Goal: Task Accomplishment & Management: Use online tool/utility

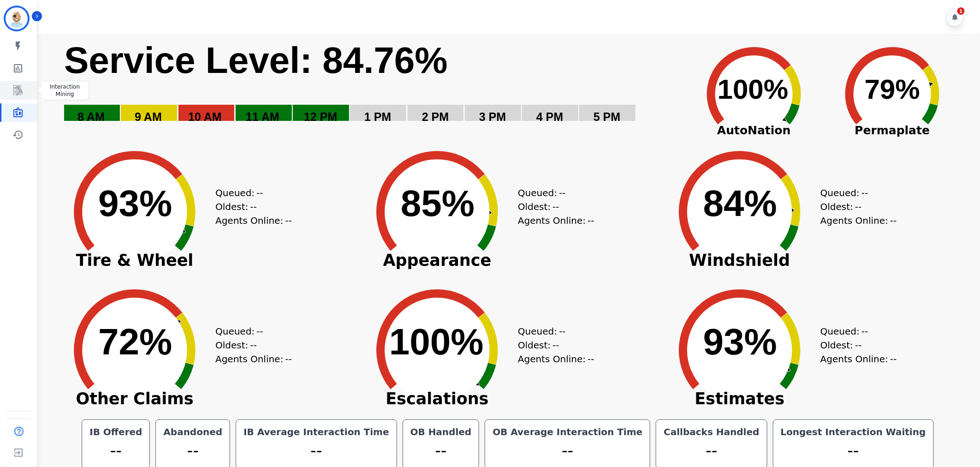
click at [19, 96] on link "Sidebar" at bounding box center [19, 90] width 36 height 18
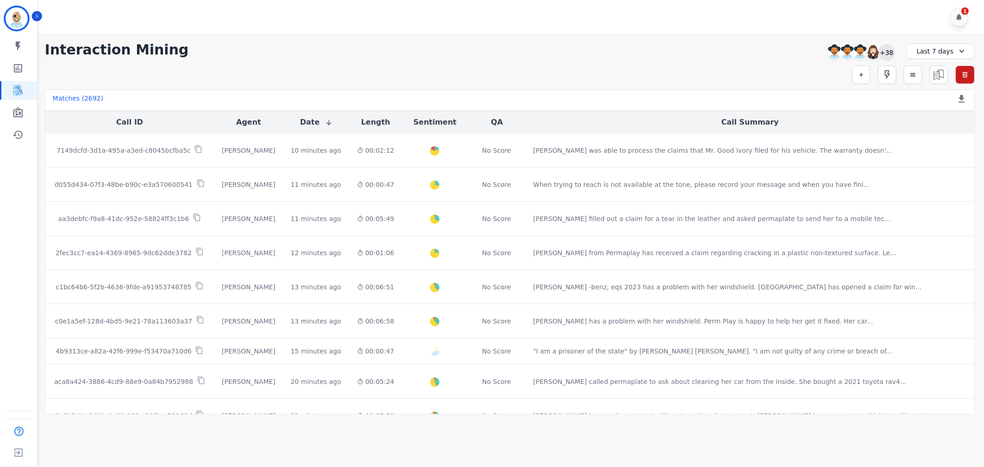
click at [887, 49] on div "+38" at bounding box center [887, 52] width 16 height 16
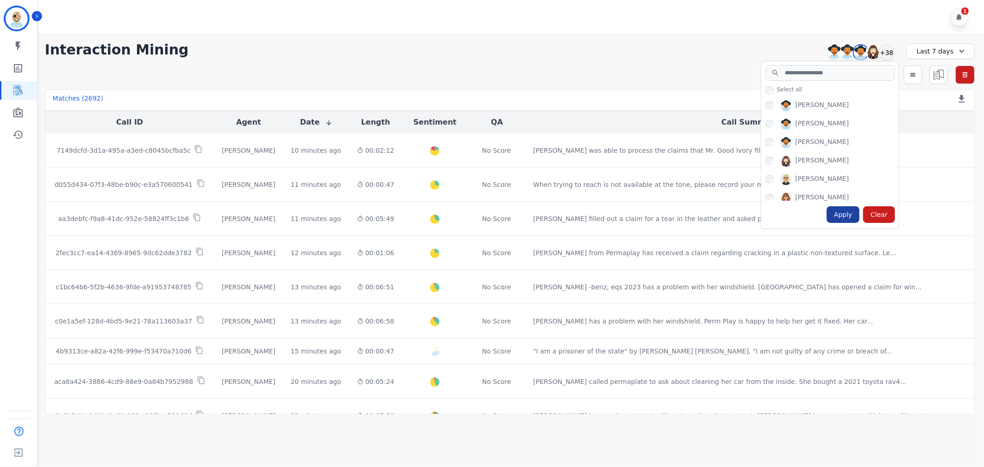
click at [843, 210] on div "Apply" at bounding box center [842, 214] width 33 height 17
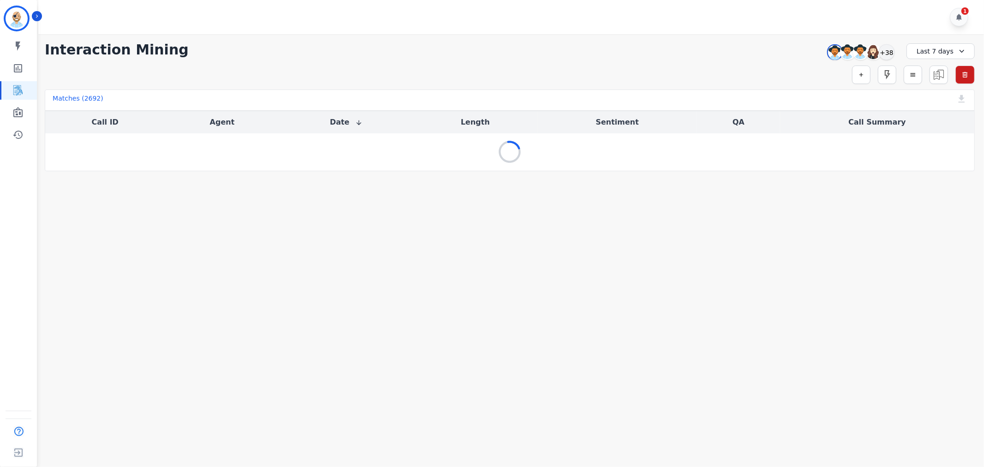
click at [578, 32] on div "1" at bounding box center [512, 17] width 948 height 34
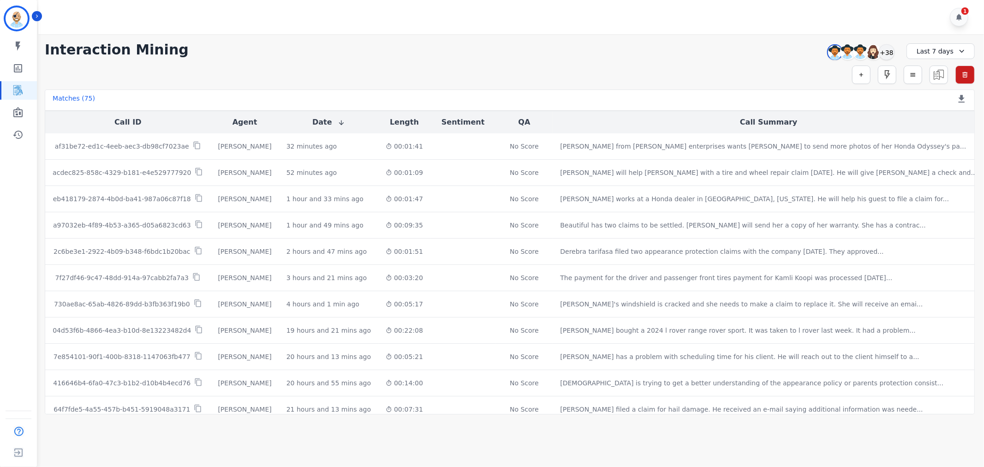
click at [280, 61] on div "**********" at bounding box center [510, 224] width 948 height 380
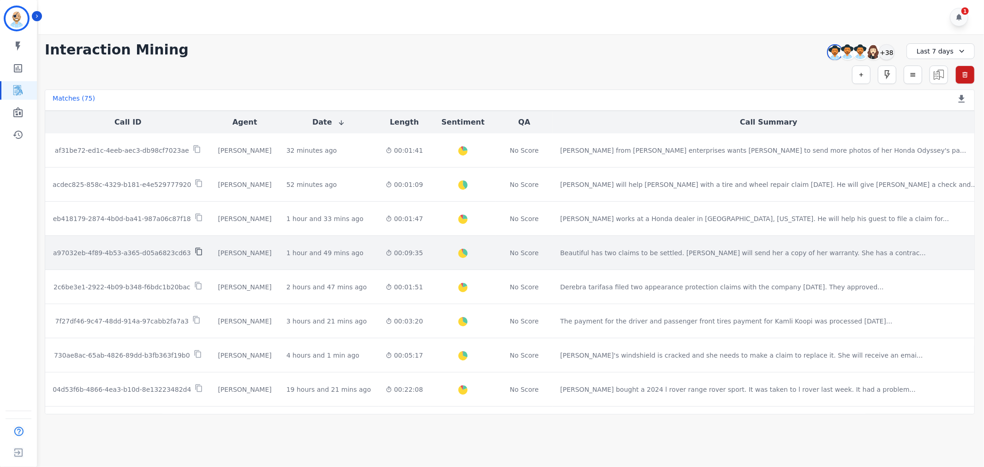
click at [196, 250] on icon at bounding box center [198, 252] width 6 height 8
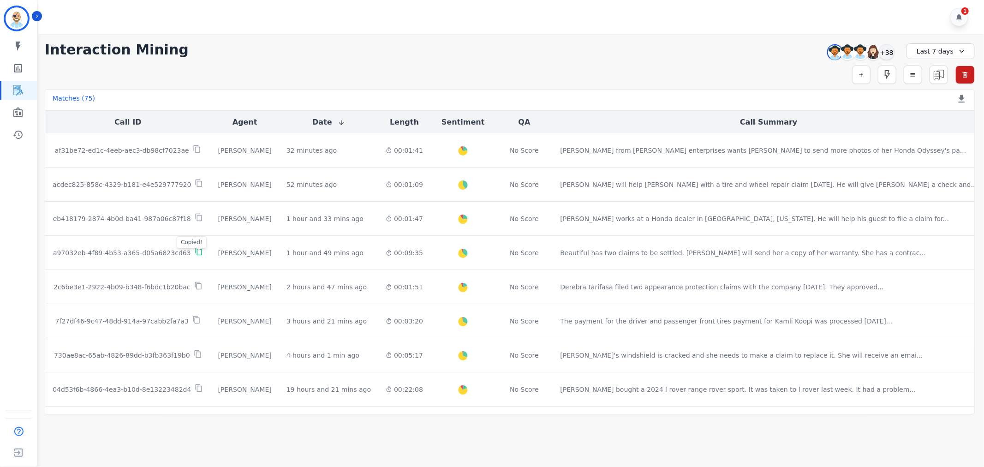
click at [460, 39] on div "**********" at bounding box center [510, 224] width 948 height 380
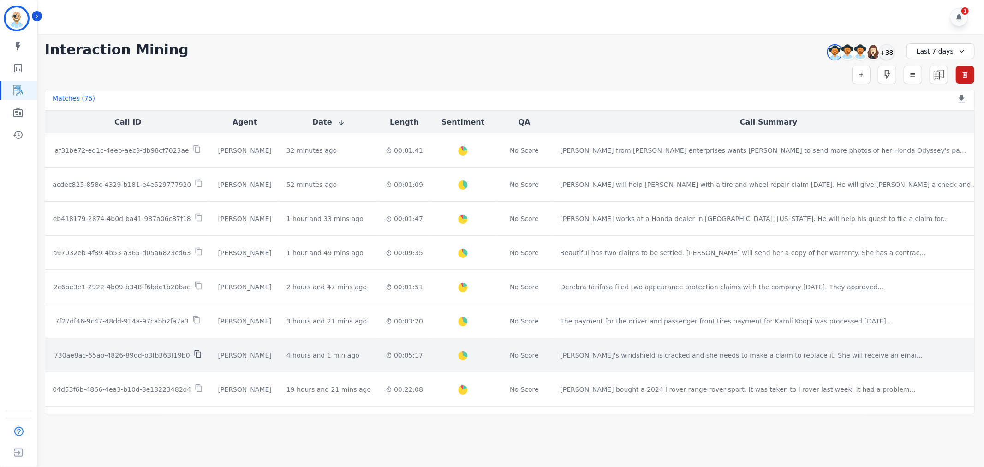
click at [195, 356] on icon at bounding box center [198, 354] width 8 height 8
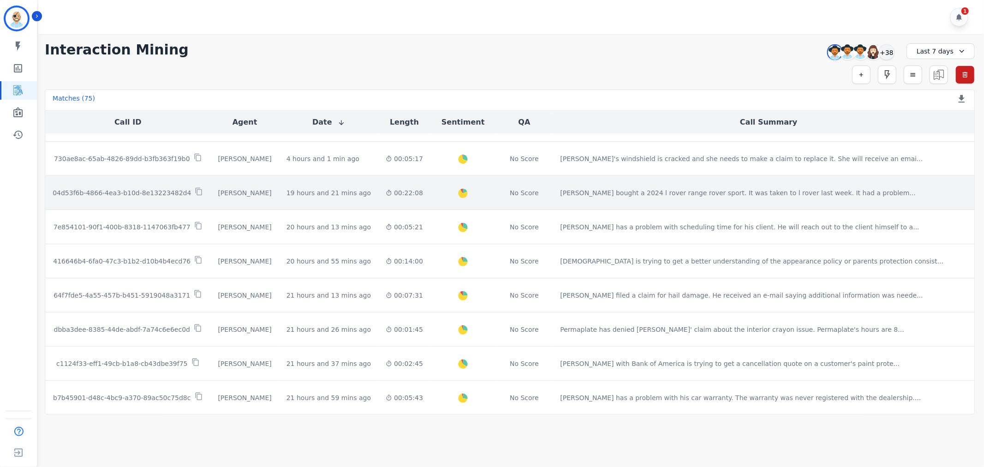
scroll to position [205, 0]
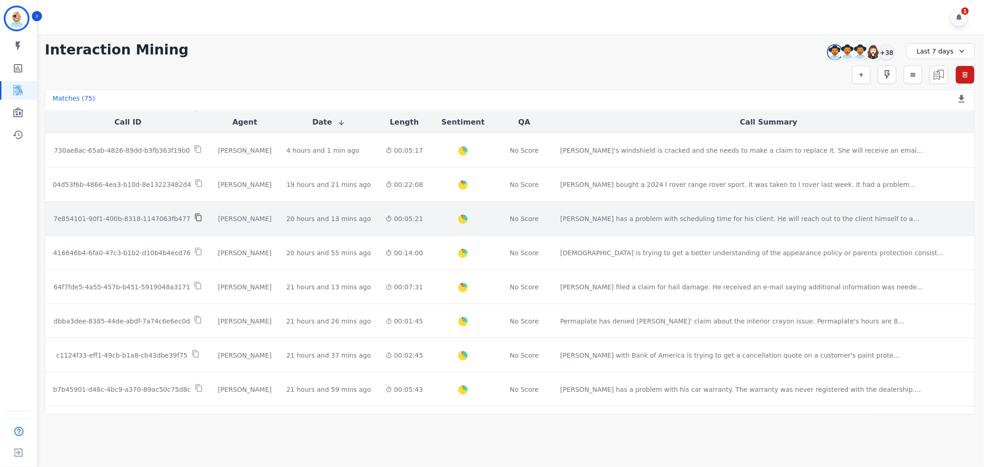
click at [194, 217] on icon at bounding box center [198, 217] width 8 height 8
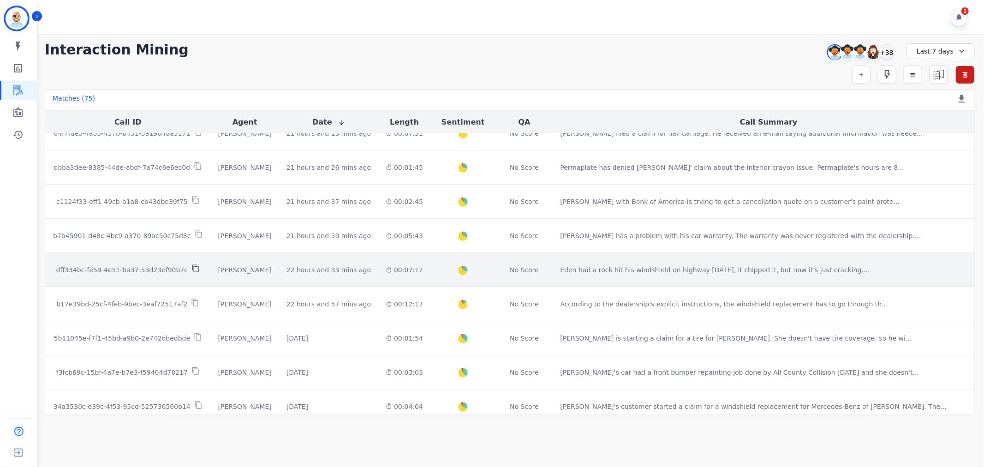
click at [193, 266] on icon at bounding box center [195, 269] width 6 height 8
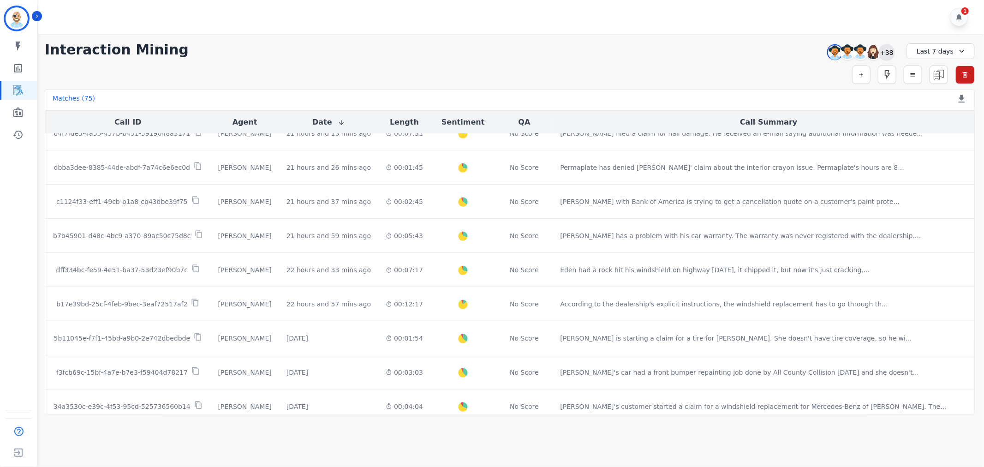
click at [884, 49] on div "+38" at bounding box center [887, 52] width 16 height 16
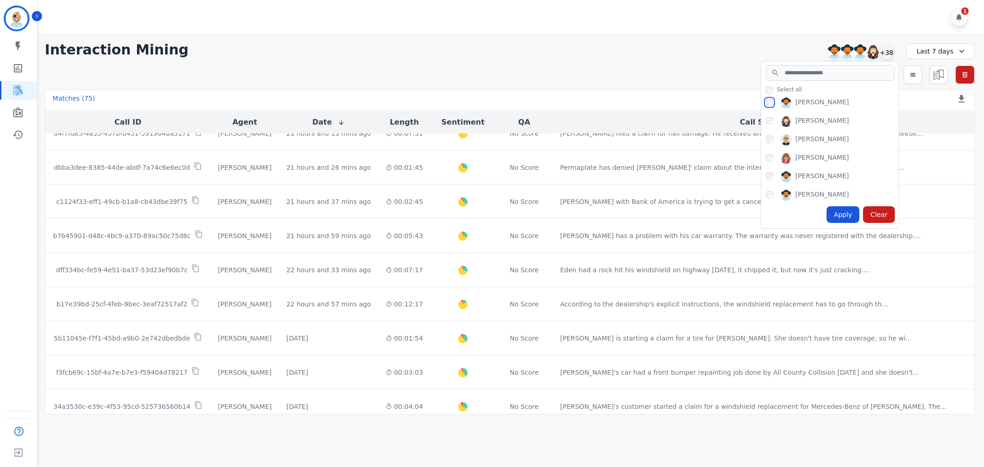
scroll to position [51, 0]
click at [840, 210] on div "Apply" at bounding box center [842, 214] width 33 height 17
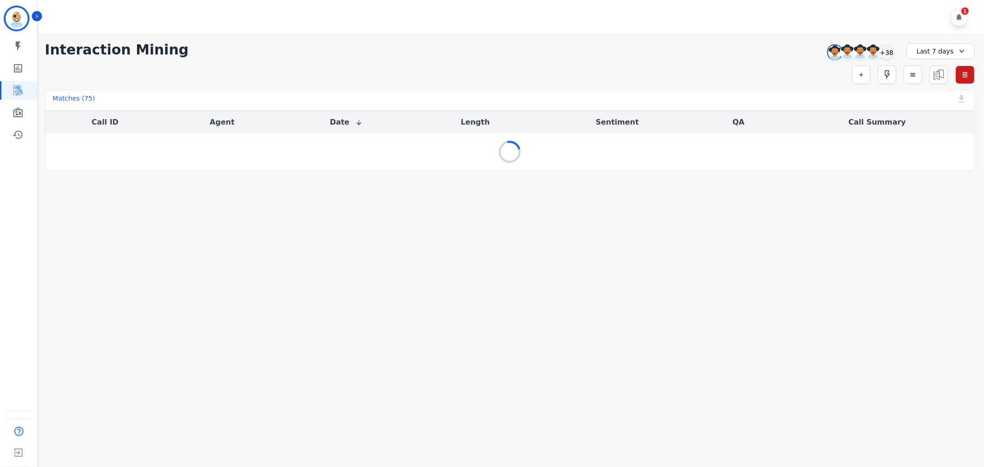
scroll to position [0, 0]
click at [679, 66] on div "Simple Search Metric Search Advanced Search Saved Rules Clear Filters" at bounding box center [510, 74] width 930 height 18
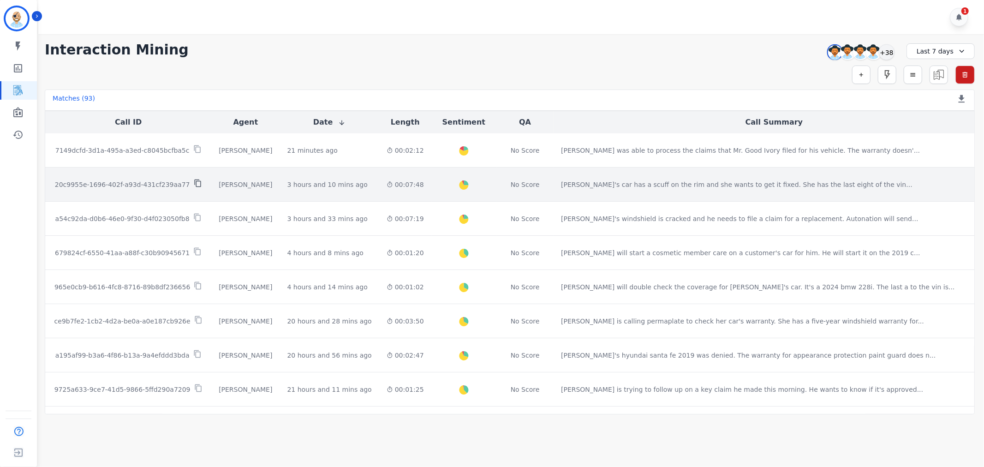
click at [195, 184] on icon at bounding box center [198, 183] width 8 height 8
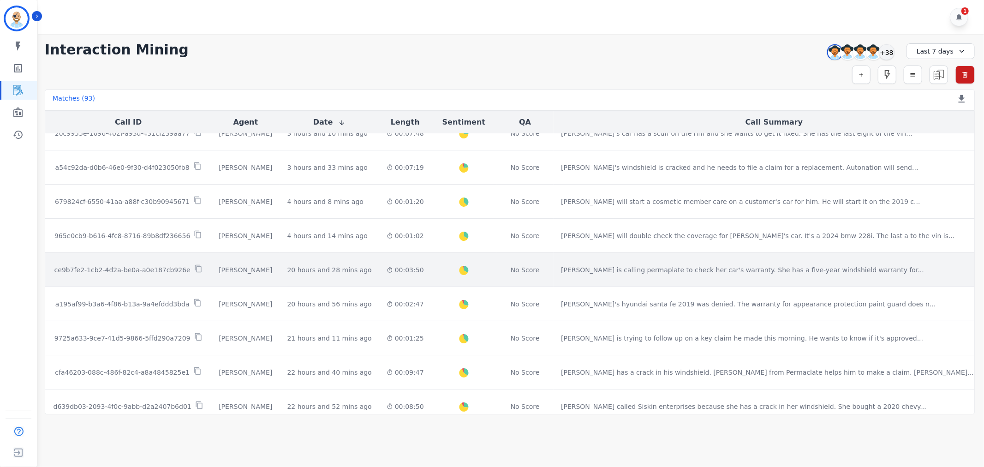
scroll to position [102, 0]
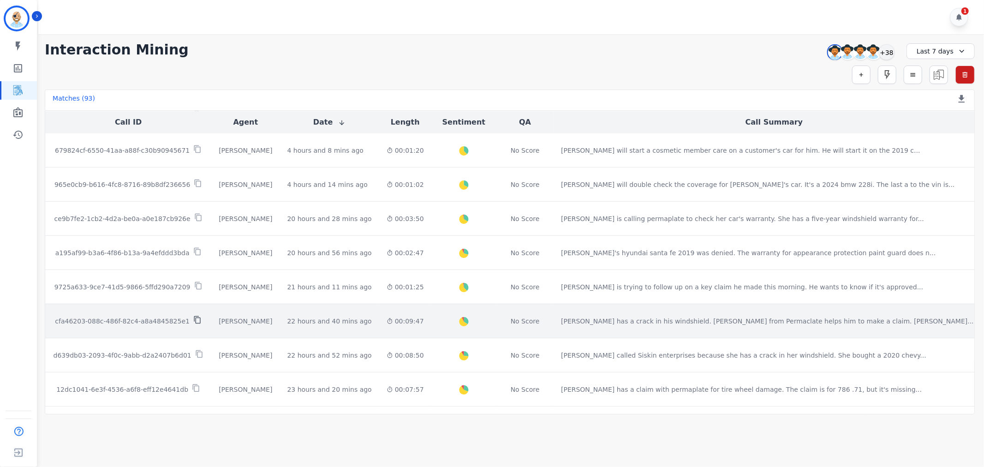
click at [196, 321] on icon at bounding box center [197, 319] width 8 height 8
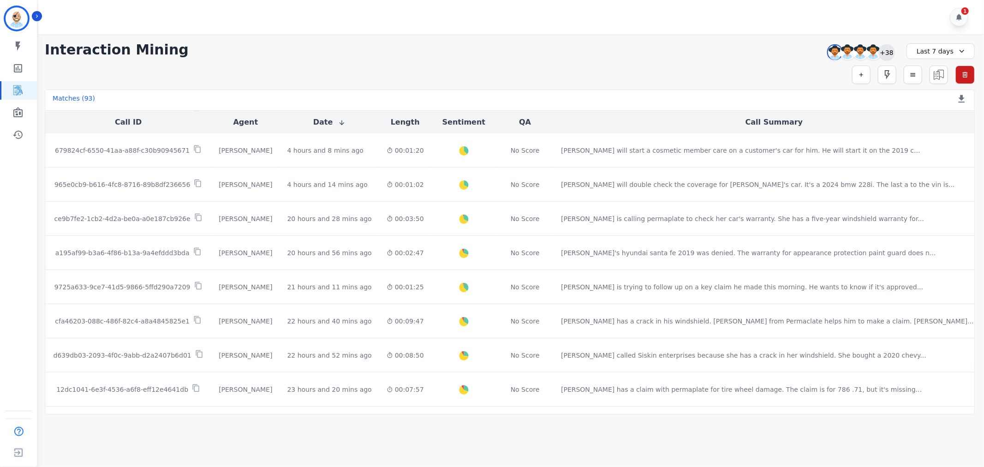
click at [886, 48] on div "+38" at bounding box center [887, 52] width 16 height 16
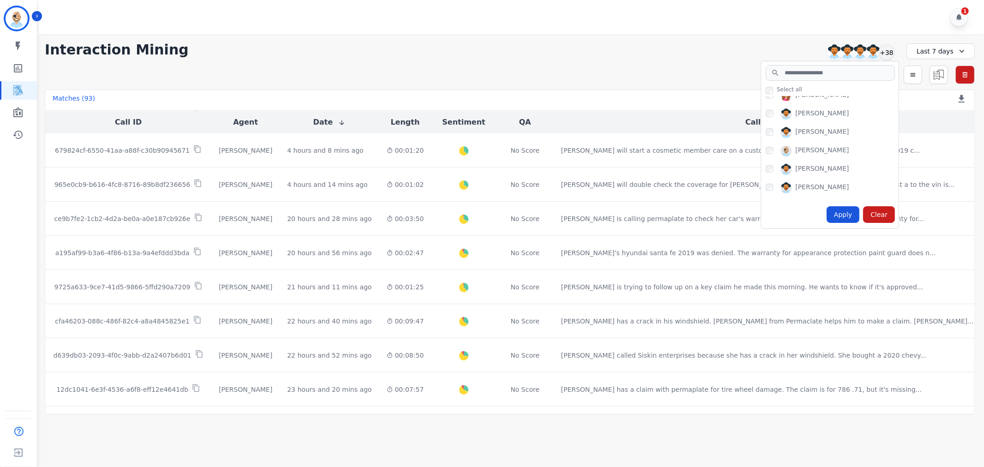
click at [846, 205] on div "Apply Clear" at bounding box center [829, 215] width 137 height 28
click at [845, 209] on div "Apply" at bounding box center [842, 214] width 33 height 17
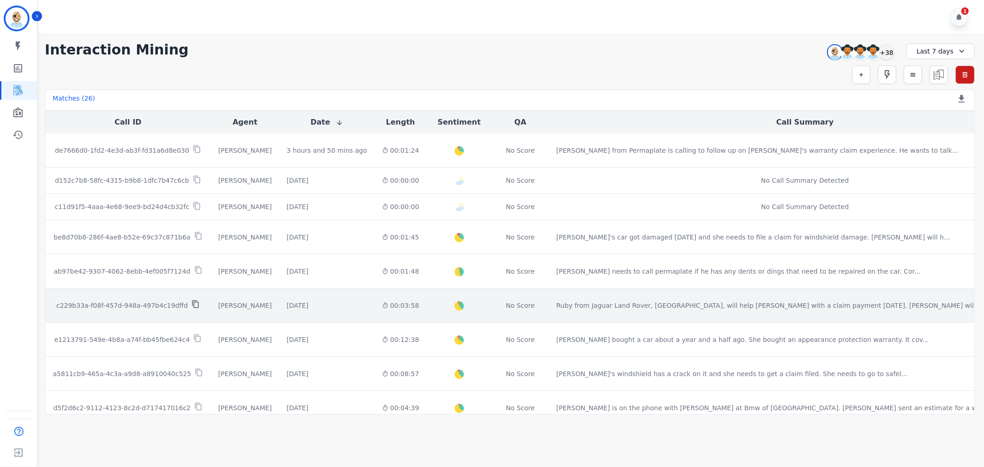
click at [200, 303] on icon at bounding box center [195, 304] width 8 height 8
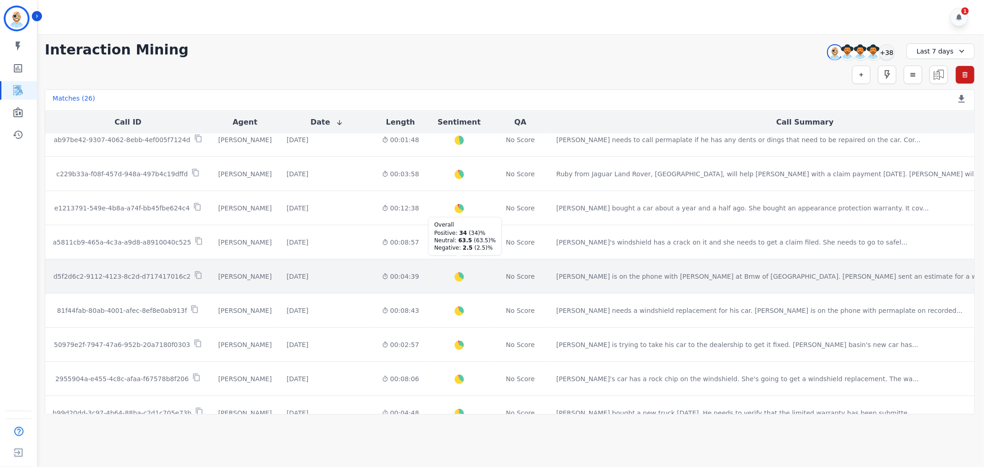
scroll to position [154, 0]
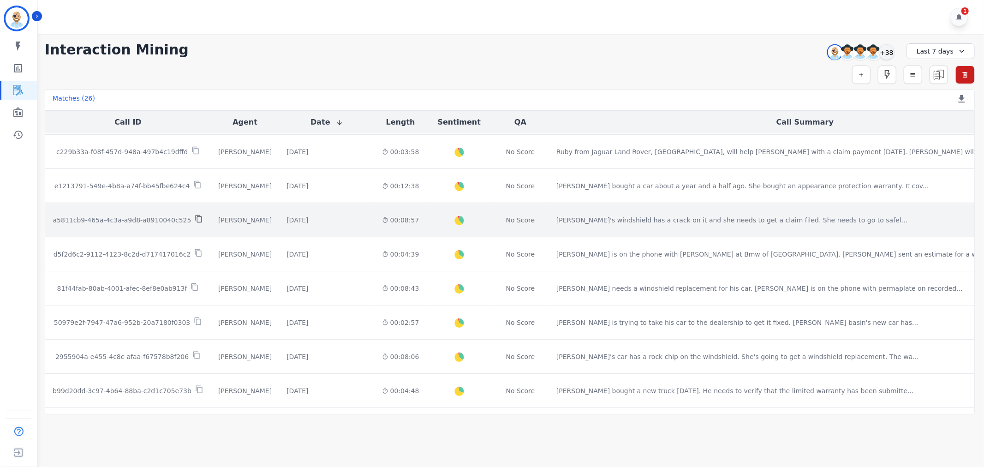
click at [197, 219] on icon at bounding box center [199, 218] width 8 height 8
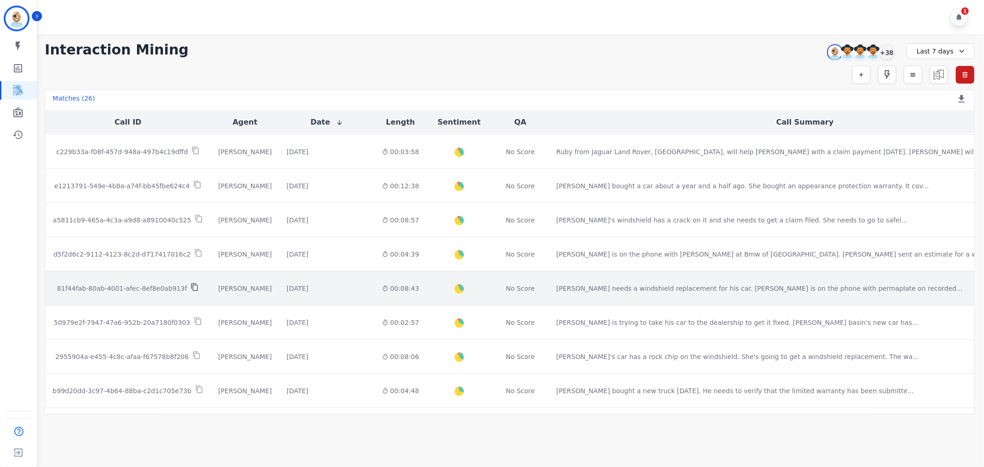
click at [194, 286] on icon at bounding box center [194, 287] width 8 height 8
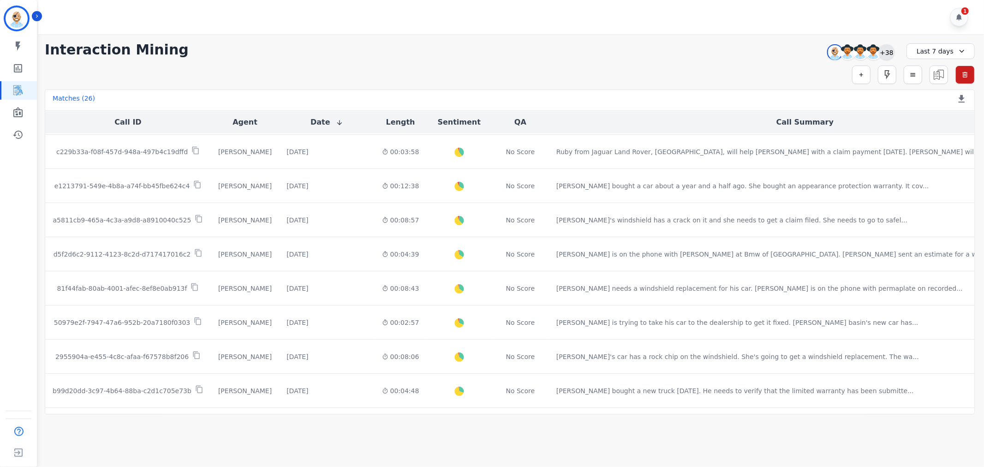
click at [887, 54] on div "+38" at bounding box center [887, 52] width 16 height 16
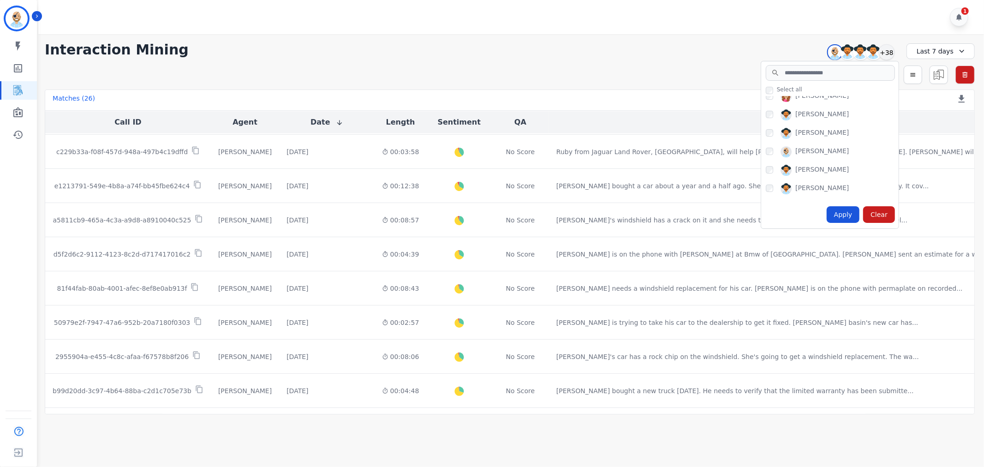
scroll to position [102, 0]
click at [838, 210] on div "Apply" at bounding box center [842, 214] width 33 height 17
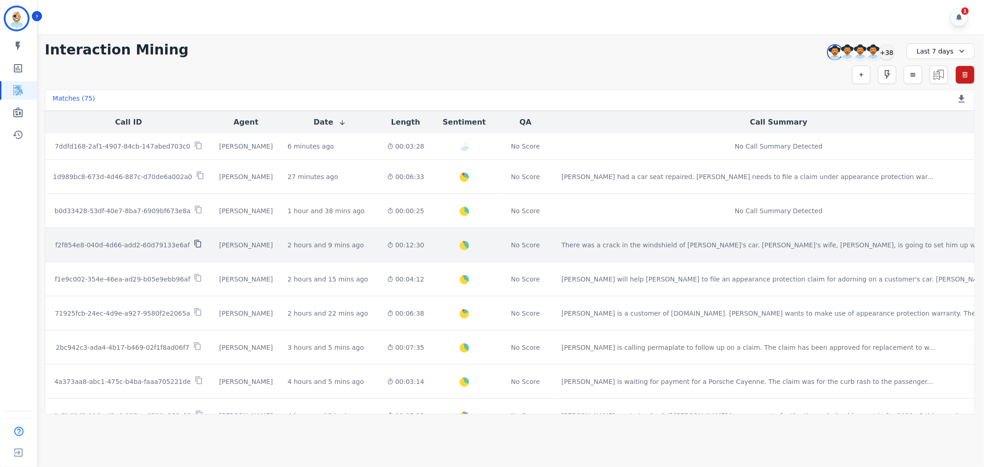
click at [196, 244] on icon at bounding box center [198, 243] width 8 height 8
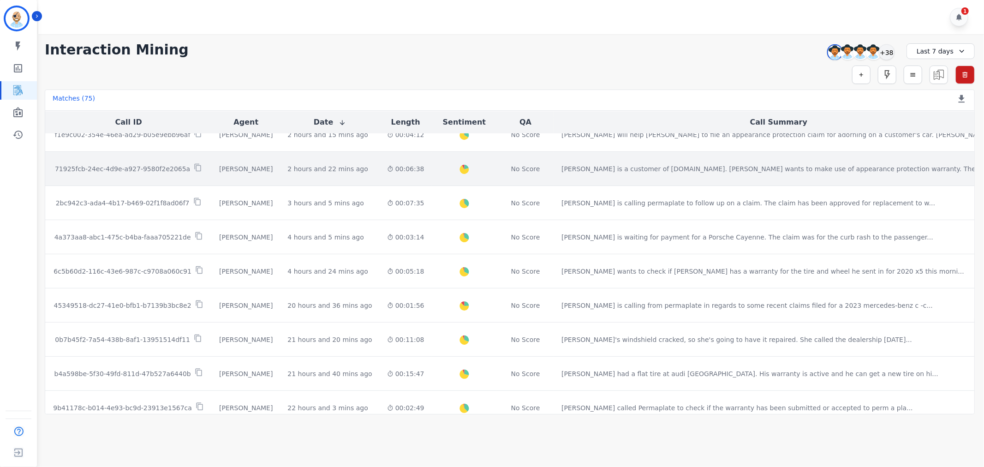
scroll to position [154, 0]
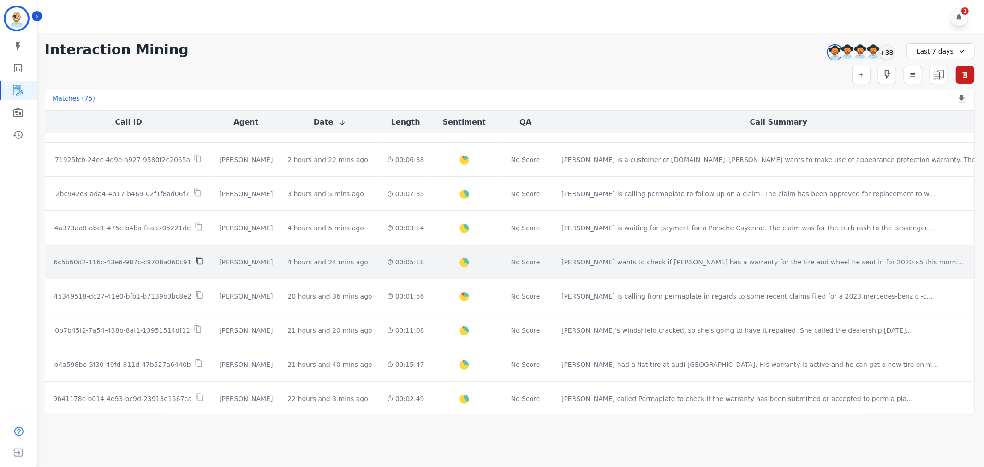
click at [196, 259] on icon at bounding box center [199, 261] width 6 height 8
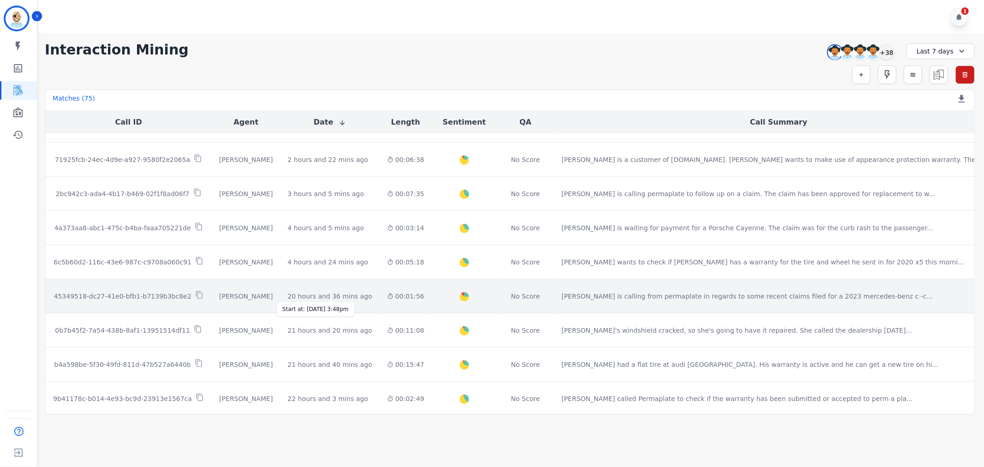
scroll to position [205, 0]
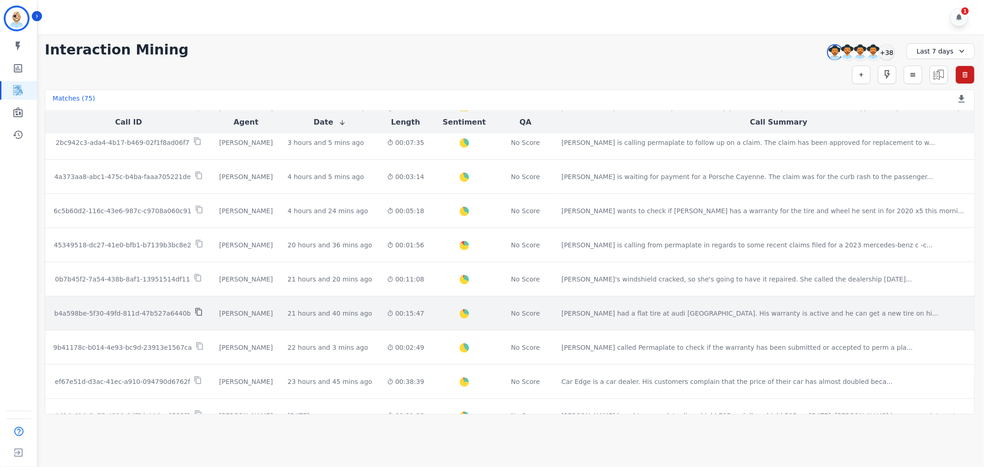
click at [196, 308] on icon at bounding box center [199, 312] width 8 height 8
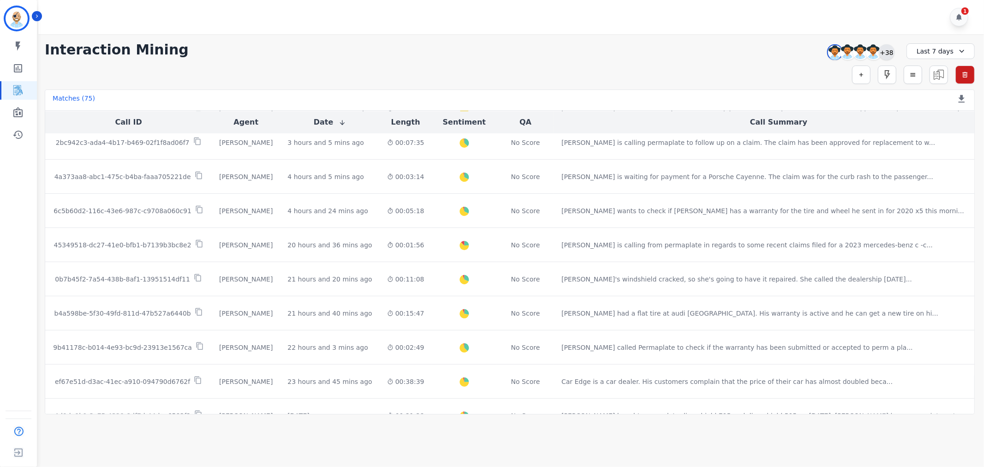
click at [886, 50] on div "+38" at bounding box center [887, 52] width 16 height 16
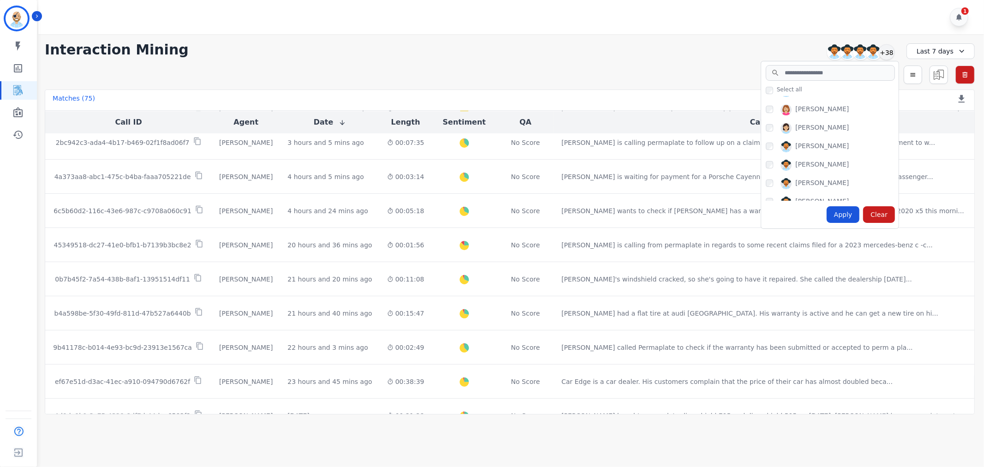
scroll to position [307, 0]
click at [840, 212] on div "Apply" at bounding box center [842, 214] width 33 height 17
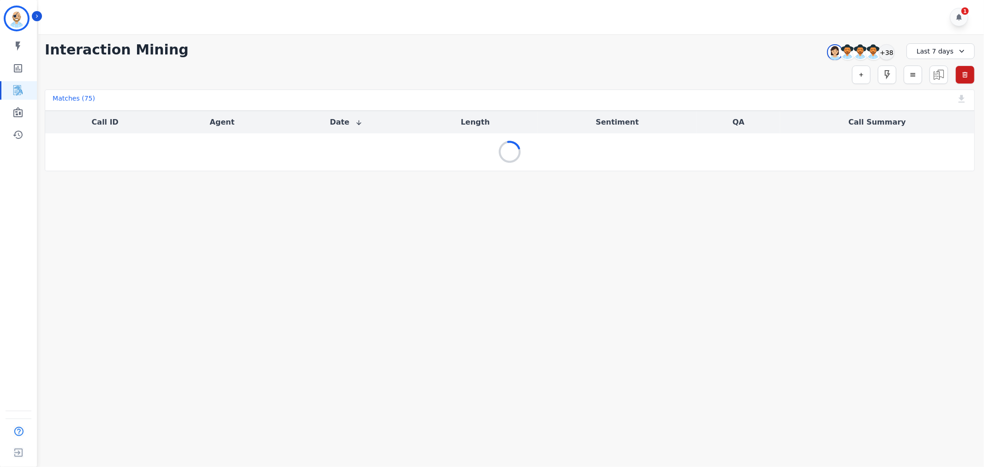
scroll to position [0, 0]
click at [547, 48] on div "**********" at bounding box center [510, 50] width 930 height 17
click at [320, 10] on div "1" at bounding box center [512, 17] width 948 height 34
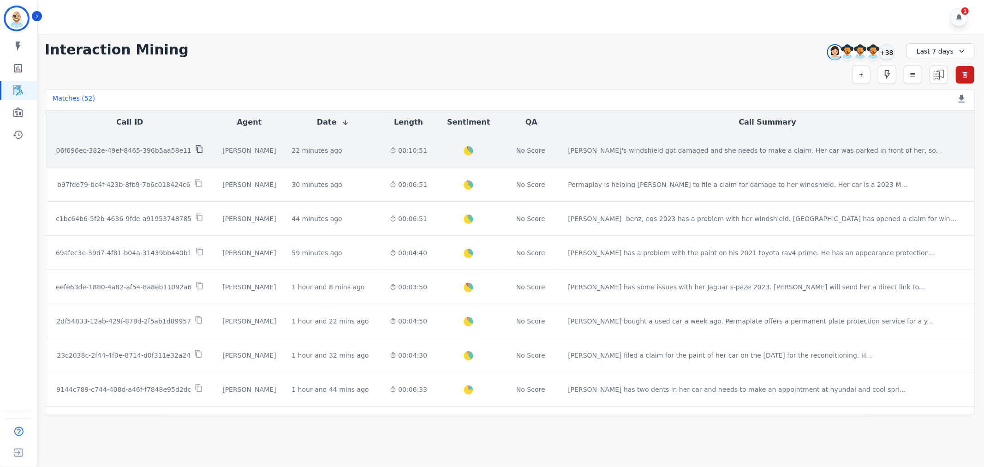
click at [195, 151] on icon at bounding box center [199, 149] width 8 height 8
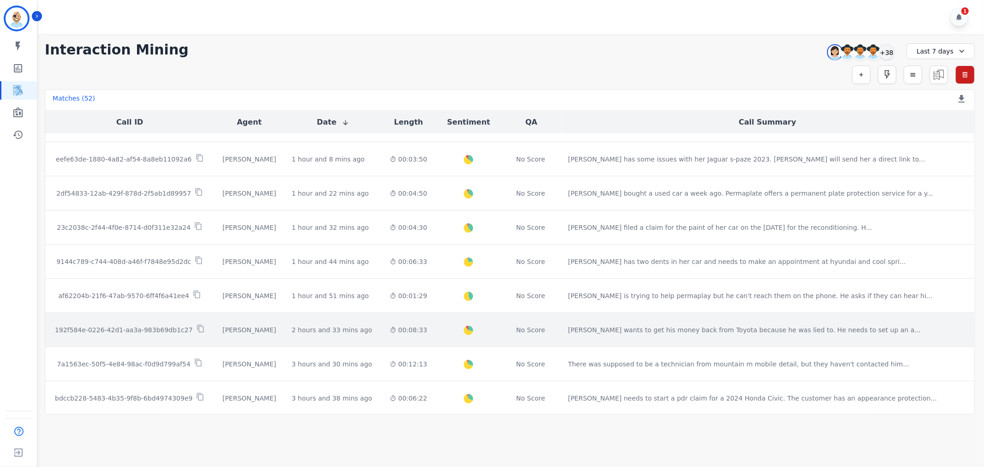
scroll to position [154, 0]
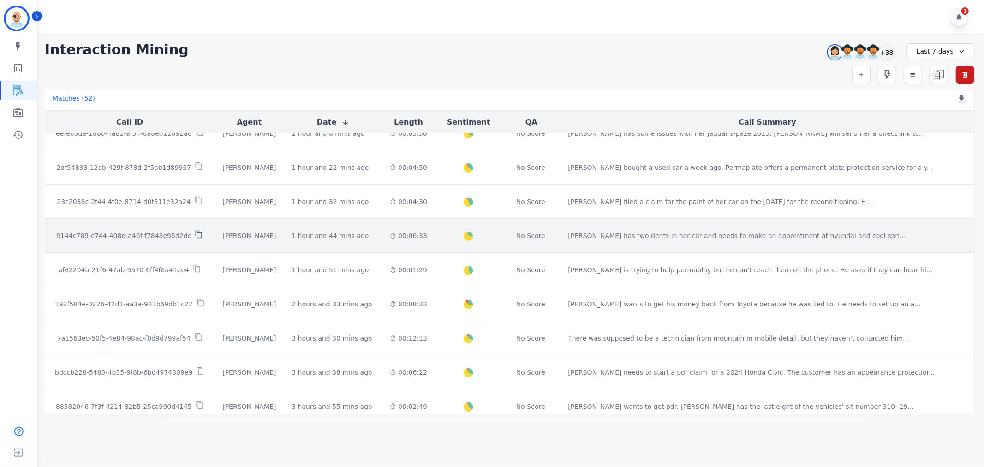
click at [196, 232] on icon at bounding box center [199, 235] width 6 height 8
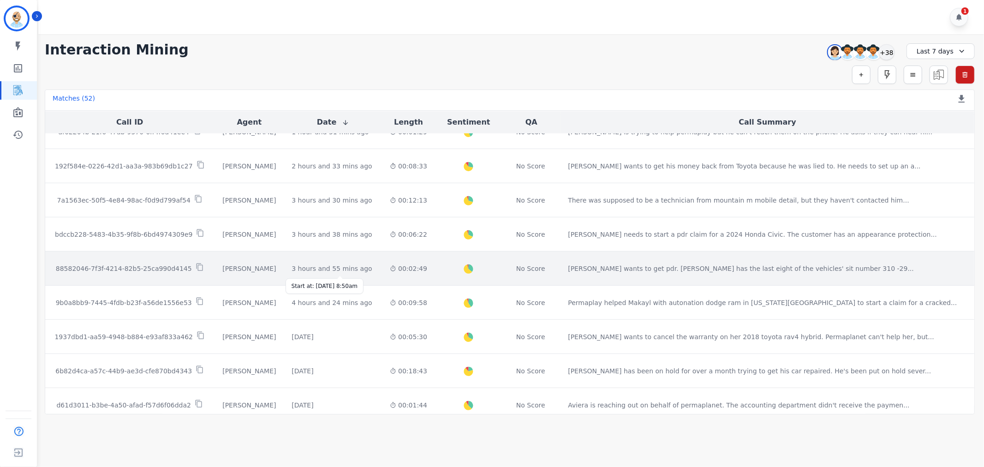
scroll to position [307, 0]
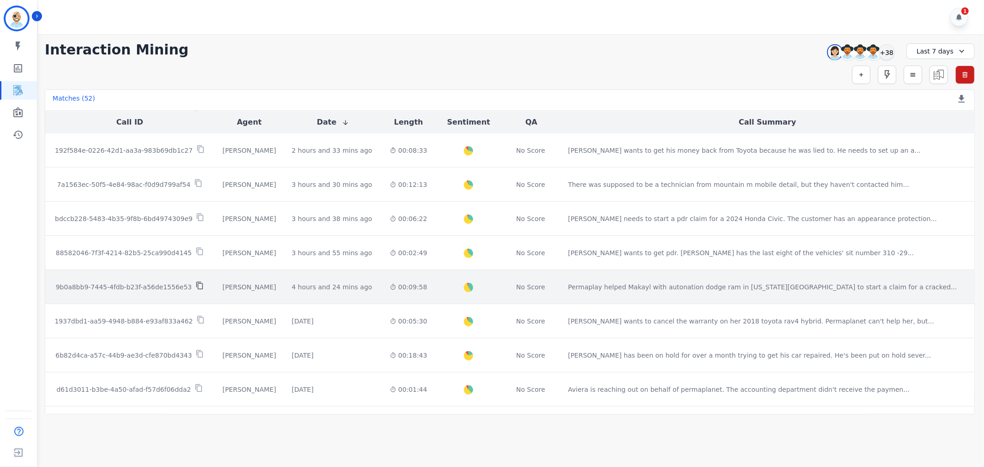
click at [196, 286] on icon at bounding box center [200, 285] width 8 height 8
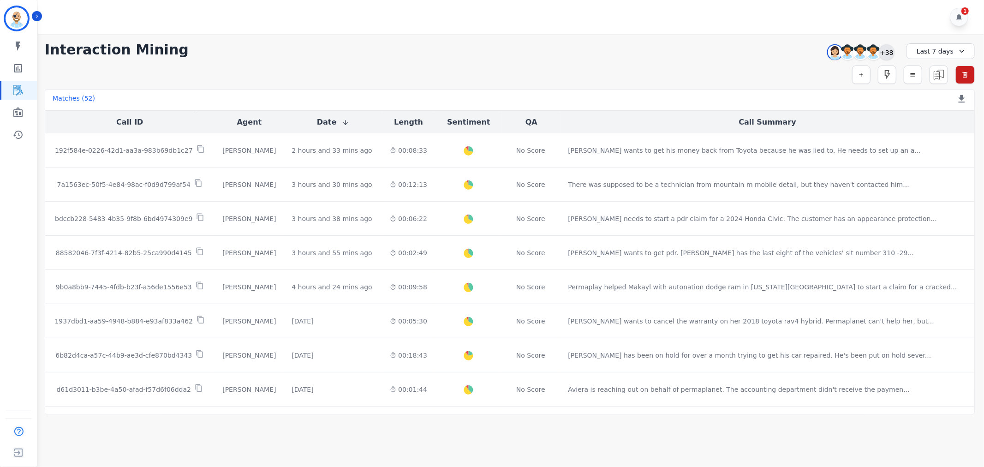
click at [891, 54] on div "+38" at bounding box center [887, 52] width 16 height 16
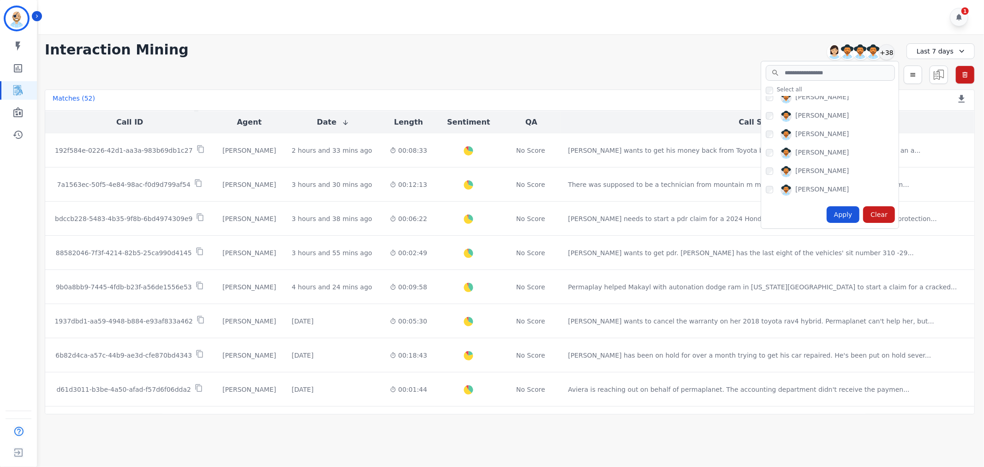
scroll to position [358, 0]
click at [851, 214] on div "Apply" at bounding box center [842, 214] width 33 height 17
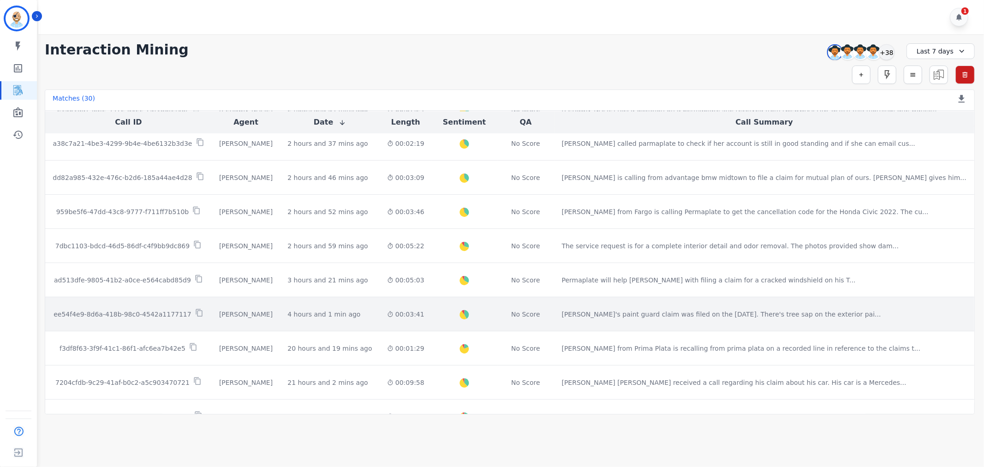
scroll to position [205, 0]
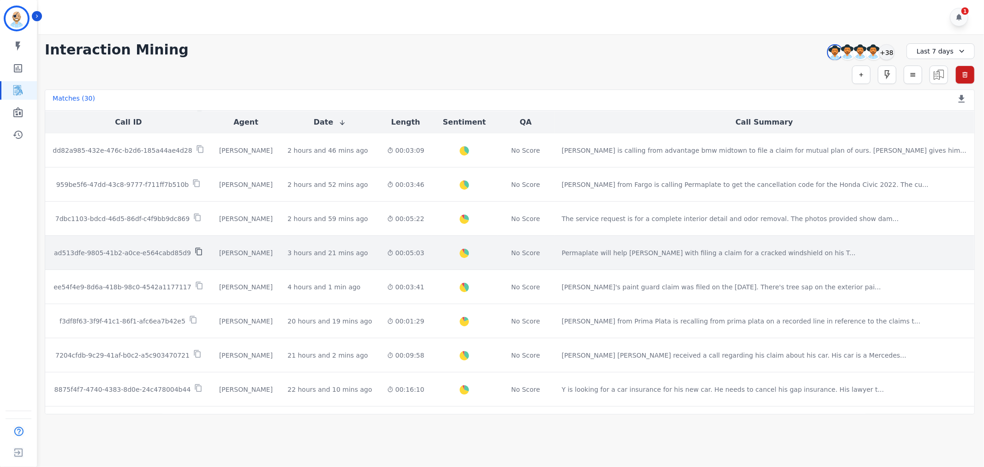
click at [196, 251] on icon at bounding box center [199, 251] width 8 height 8
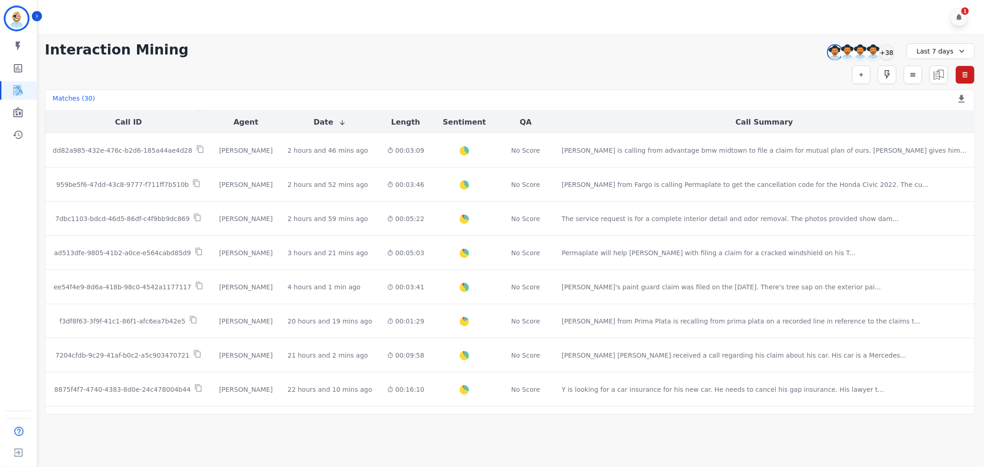
click at [437, 18] on div "1" at bounding box center [512, 17] width 948 height 34
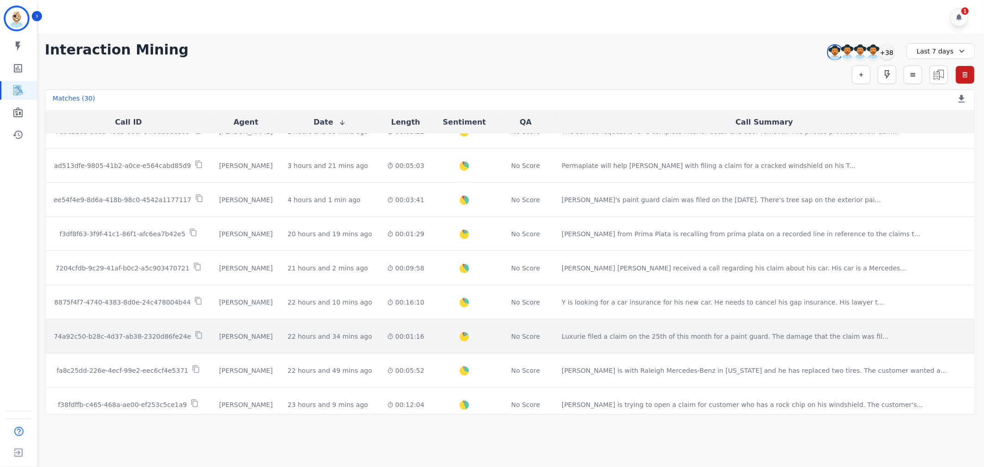
scroll to position [307, 0]
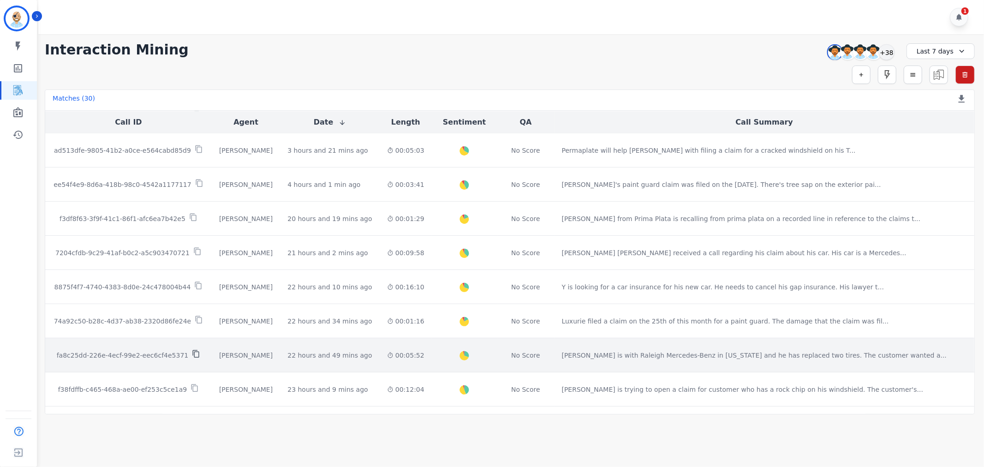
click at [197, 357] on icon at bounding box center [196, 354] width 8 height 8
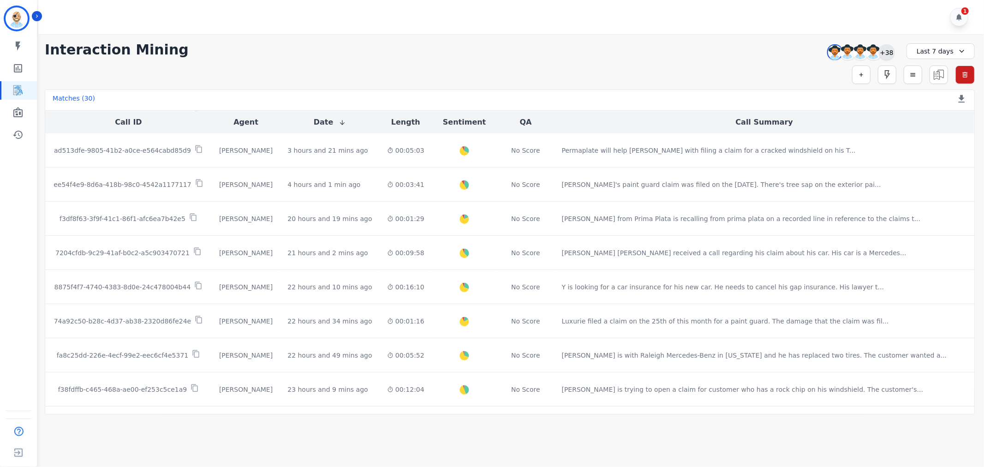
click at [886, 53] on div "+38" at bounding box center [887, 52] width 16 height 16
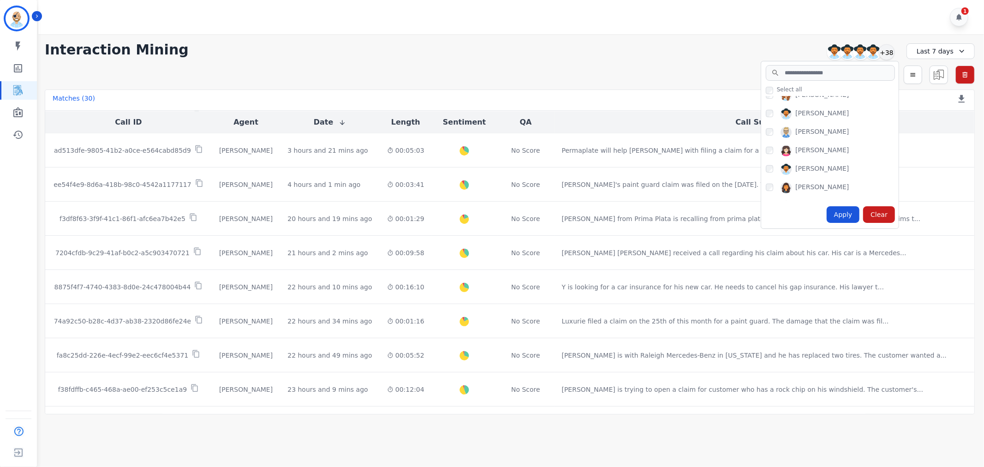
scroll to position [615, 0]
click at [847, 214] on div "Apply" at bounding box center [842, 214] width 33 height 17
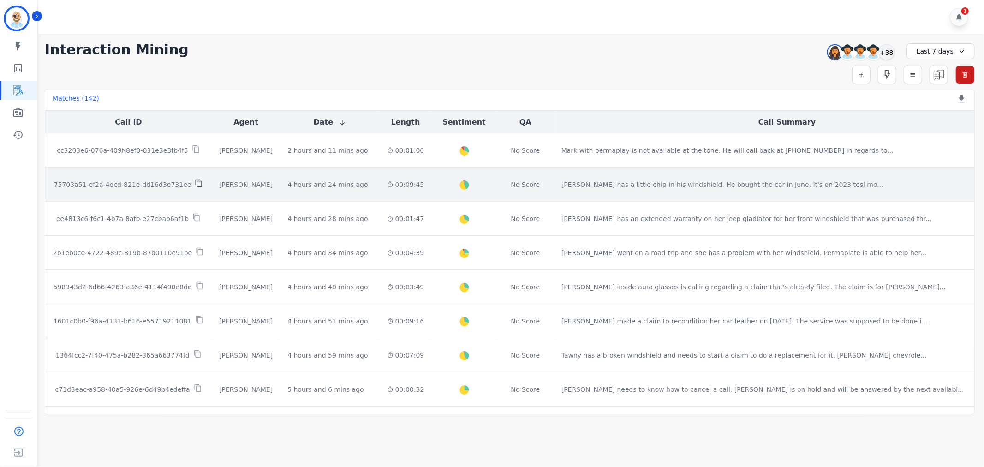
click at [195, 184] on icon at bounding box center [199, 183] width 8 height 8
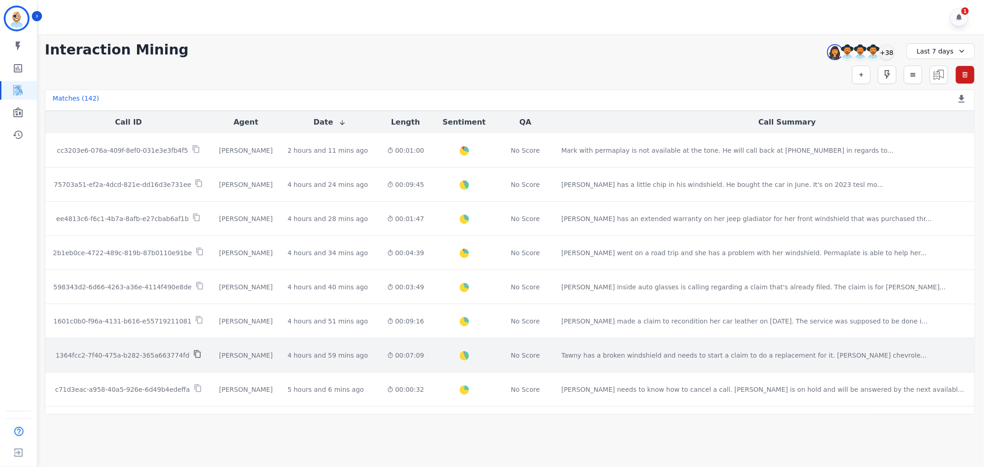
click at [196, 353] on icon at bounding box center [197, 354] width 8 height 8
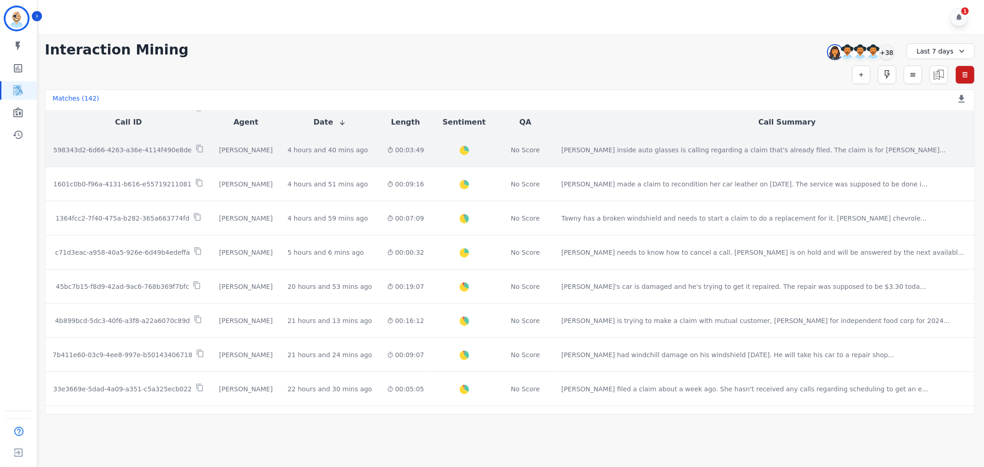
scroll to position [154, 0]
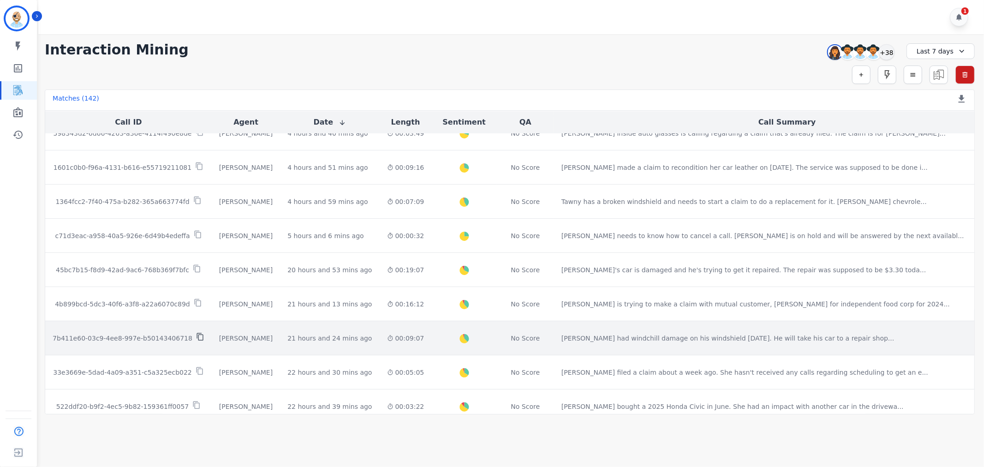
click at [196, 339] on icon at bounding box center [200, 337] width 8 height 8
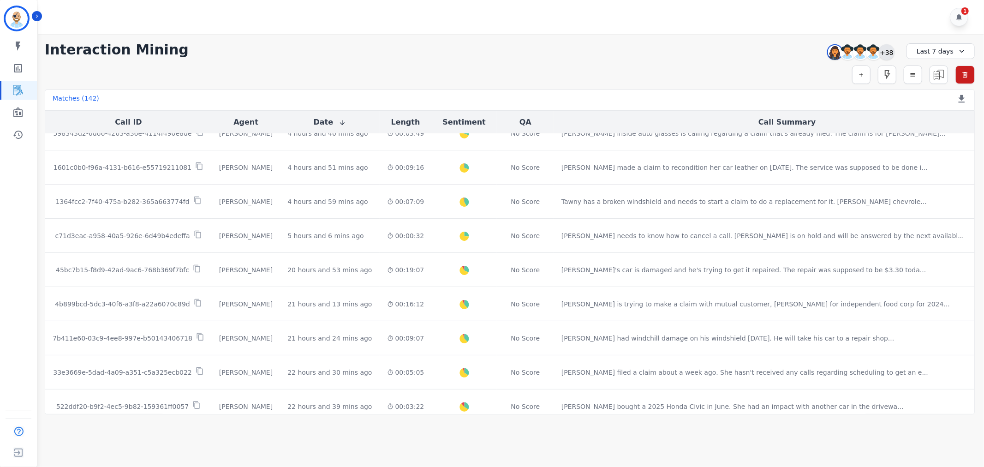
click at [886, 53] on div "+38" at bounding box center [887, 52] width 16 height 16
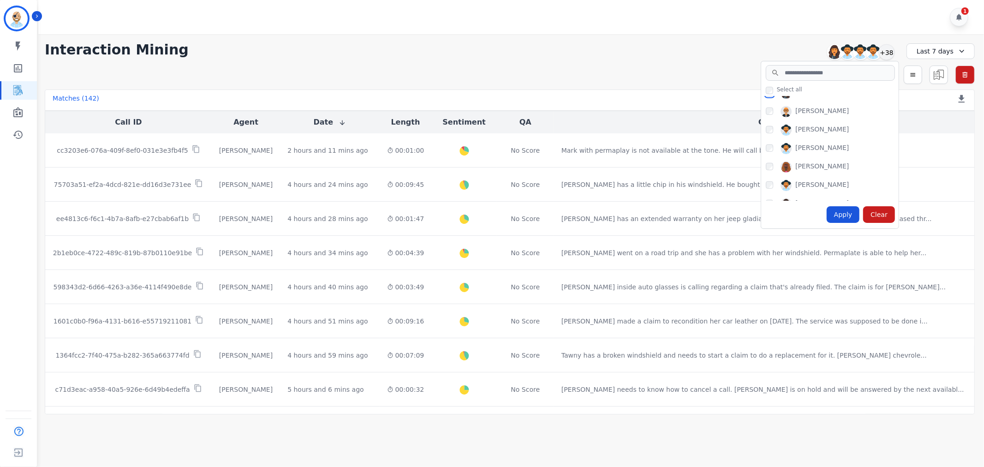
scroll to position [670, 0]
click at [849, 210] on div "Apply" at bounding box center [842, 214] width 33 height 17
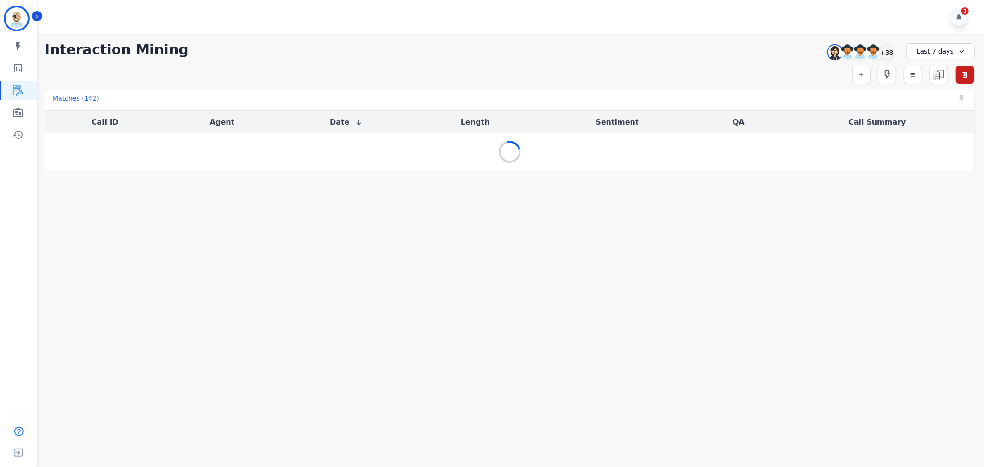
click at [616, 42] on div "**********" at bounding box center [510, 50] width 930 height 17
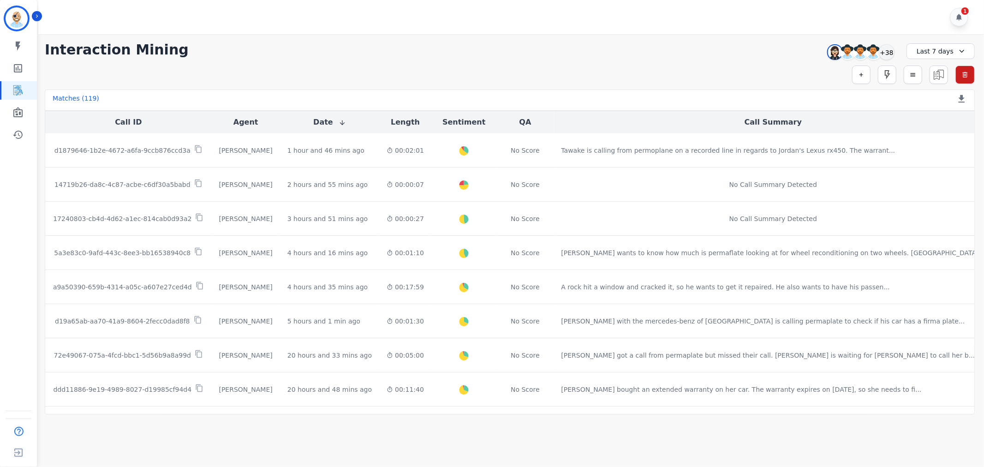
click at [439, 47] on div "**********" at bounding box center [510, 50] width 930 height 17
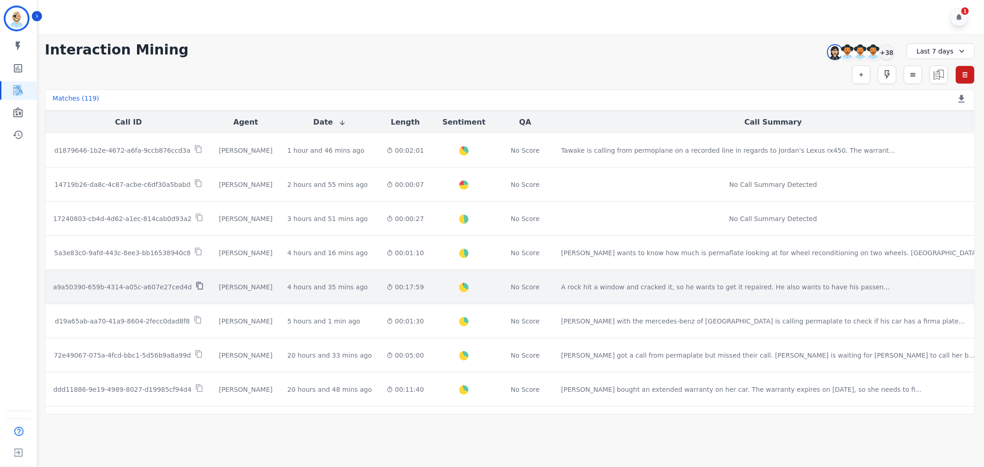
click at [196, 286] on icon at bounding box center [200, 285] width 8 height 8
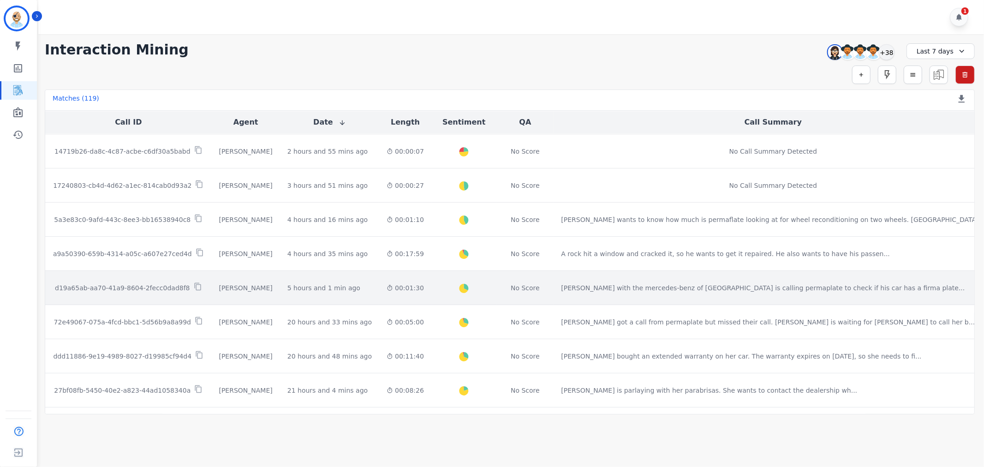
scroll to position [51, 0]
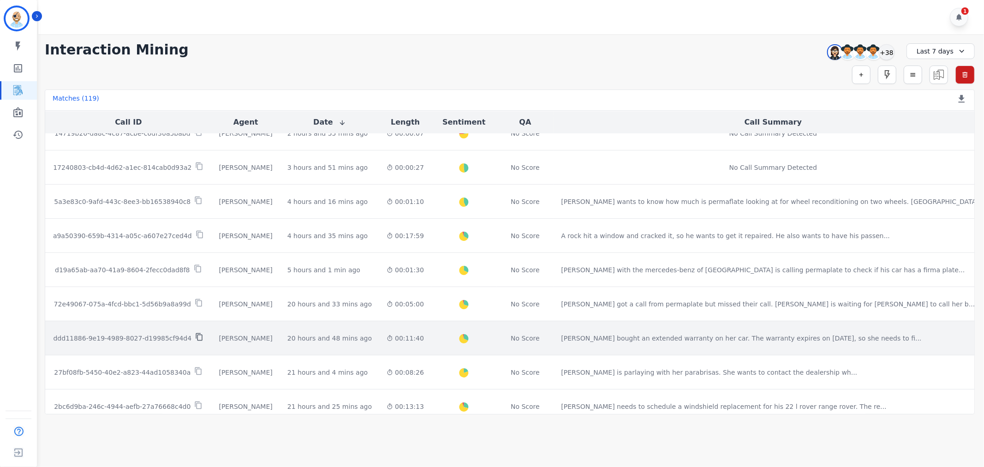
click at [196, 335] on icon at bounding box center [199, 337] width 6 height 8
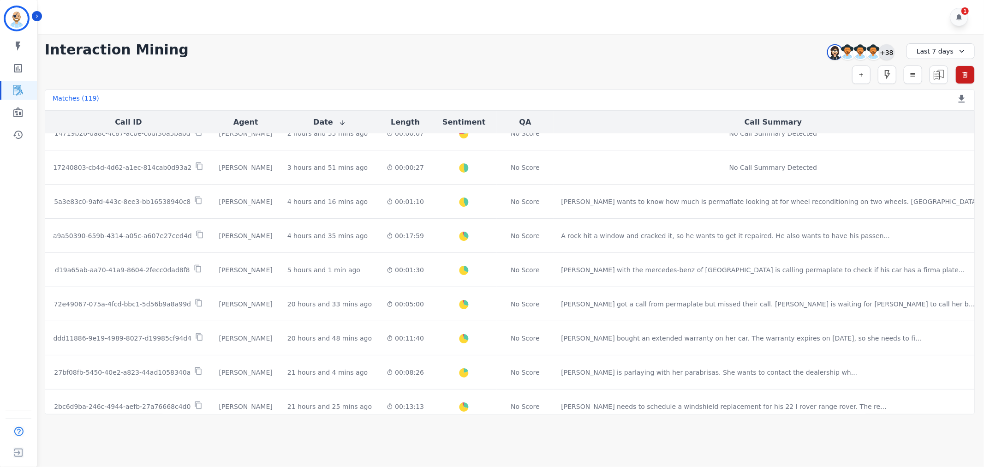
click at [886, 47] on div "+38" at bounding box center [887, 52] width 16 height 16
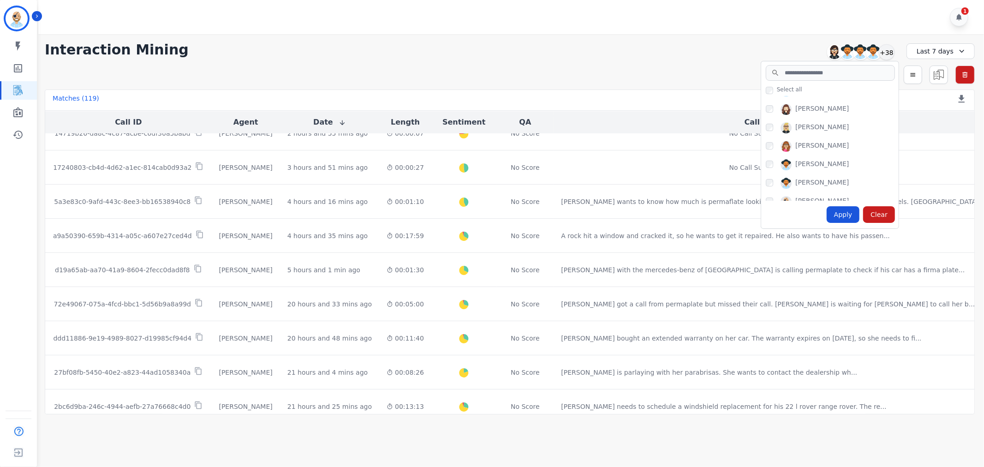
scroll to position [102, 0]
click at [833, 211] on div "Apply" at bounding box center [842, 214] width 33 height 17
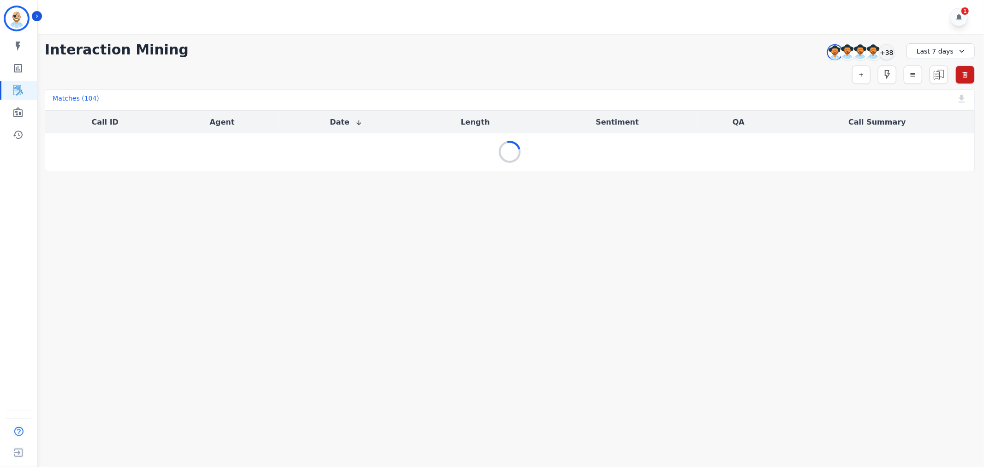
click at [572, 30] on div "1" at bounding box center [512, 17] width 948 height 34
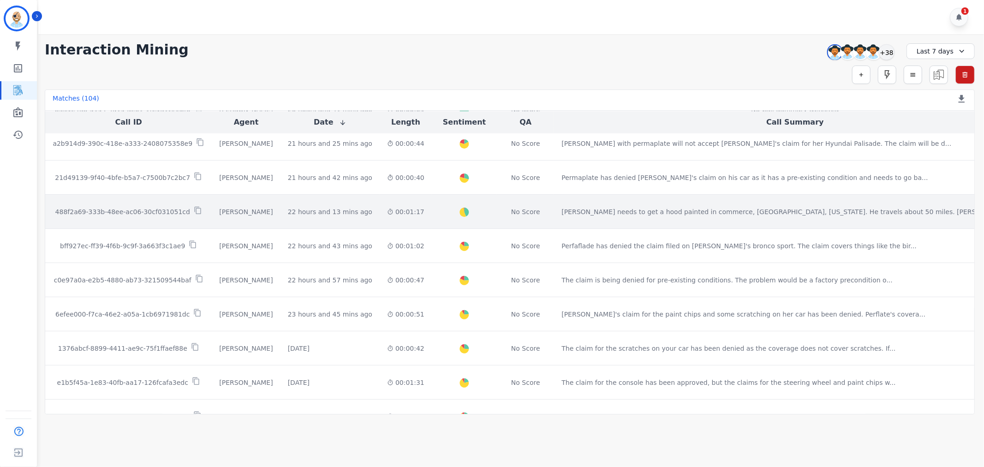
scroll to position [256, 0]
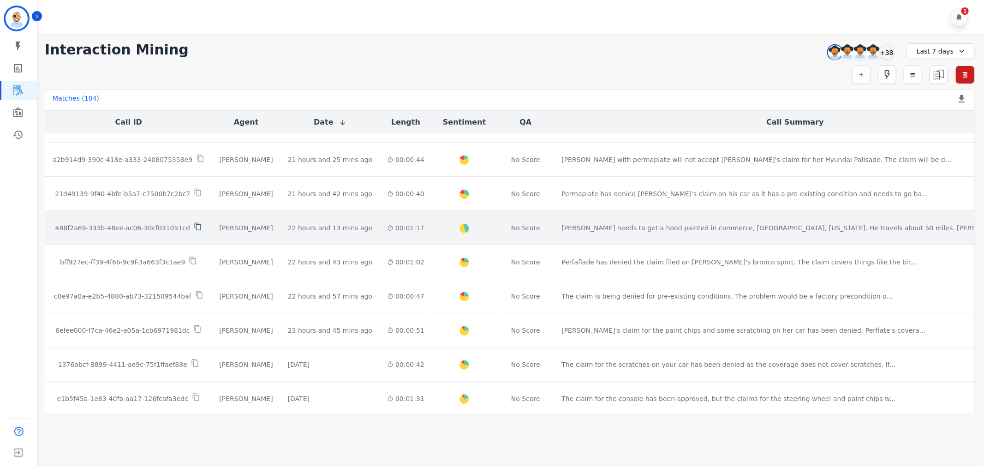
click at [194, 225] on icon at bounding box center [197, 227] width 6 height 8
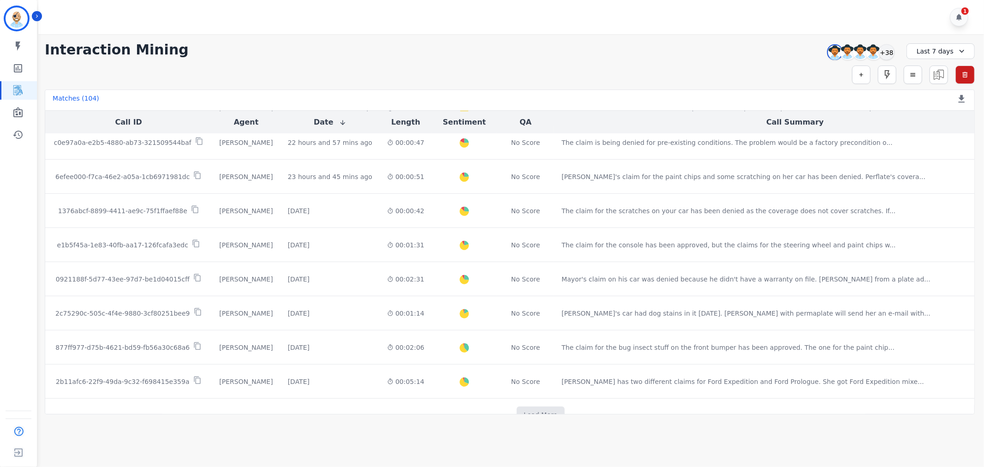
scroll to position [434, 0]
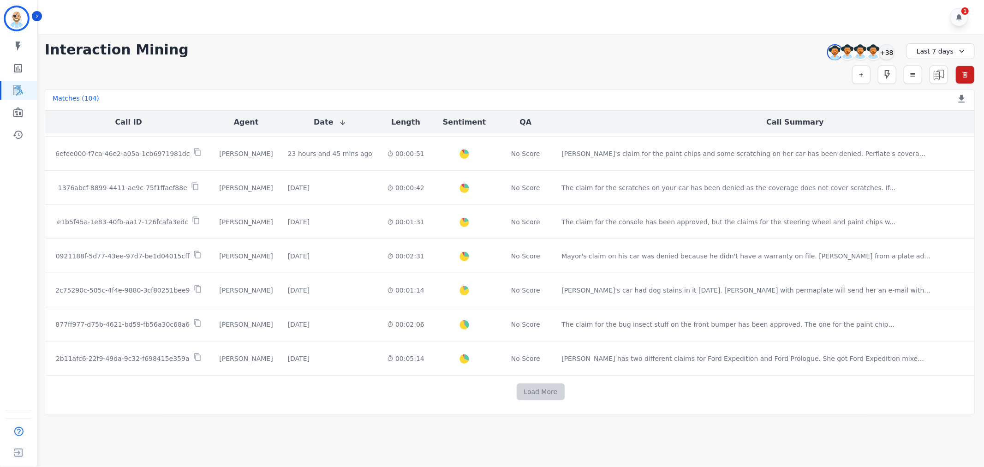
click at [517, 393] on button "Load More" at bounding box center [541, 391] width 48 height 17
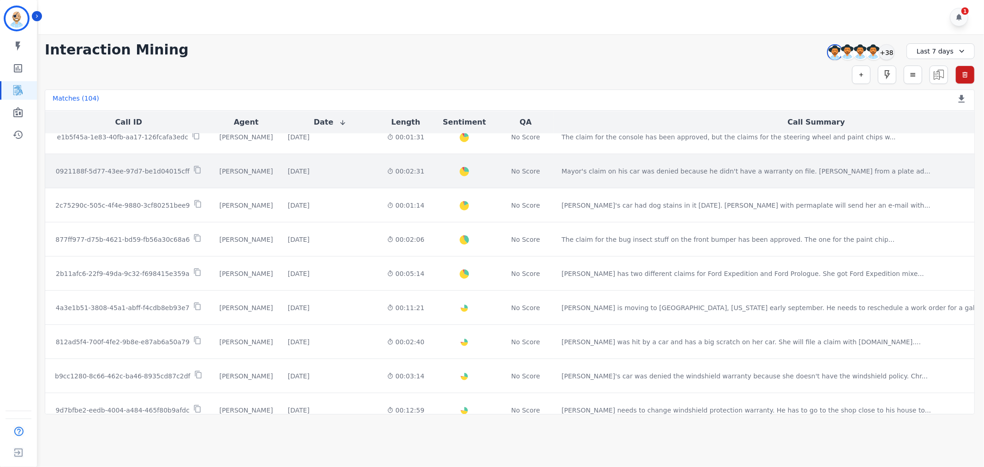
scroll to position [536, 0]
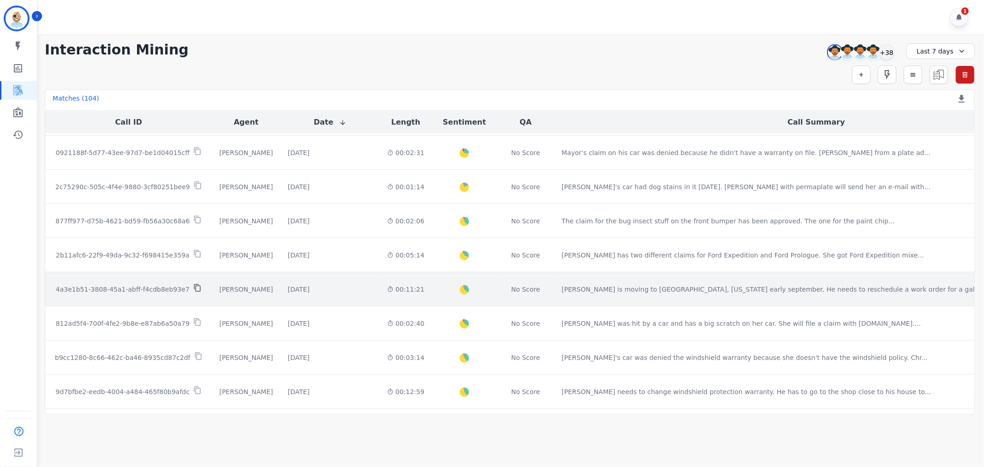
click at [196, 288] on icon at bounding box center [197, 288] width 8 height 8
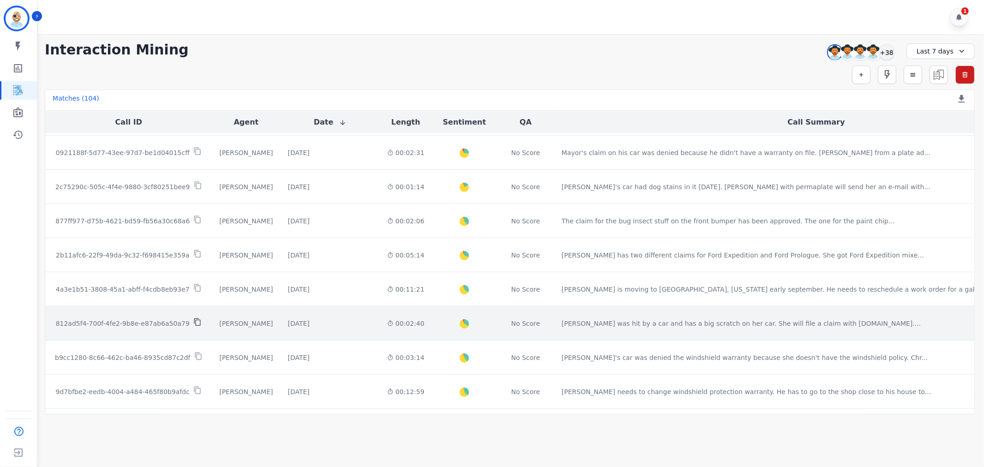
click at [196, 323] on icon at bounding box center [197, 322] width 8 height 8
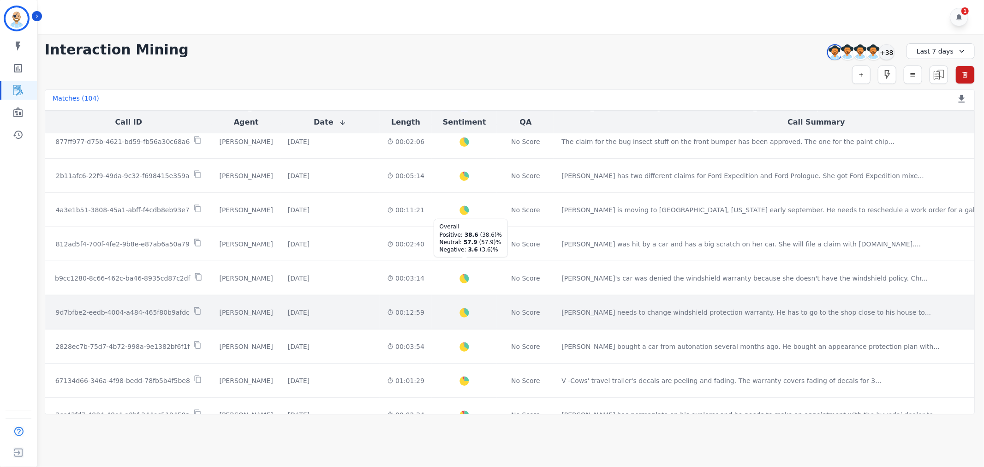
scroll to position [638, 0]
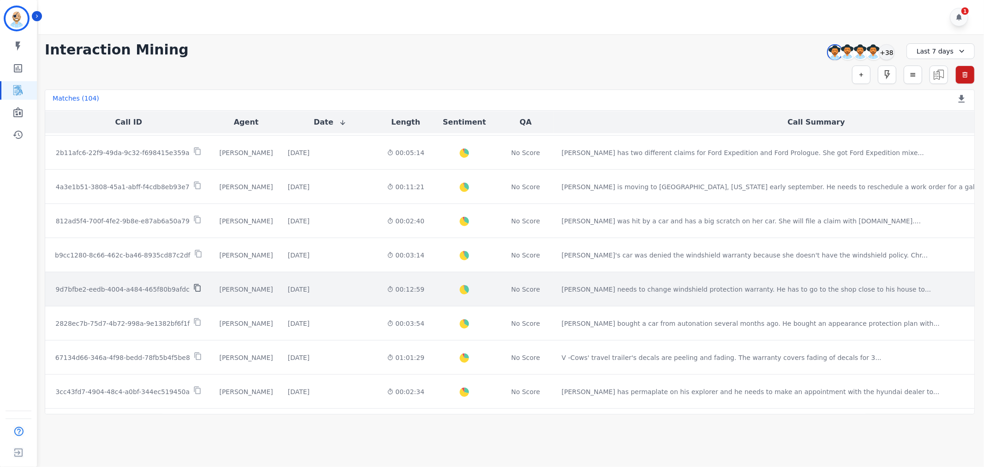
click at [197, 288] on icon at bounding box center [197, 288] width 8 height 8
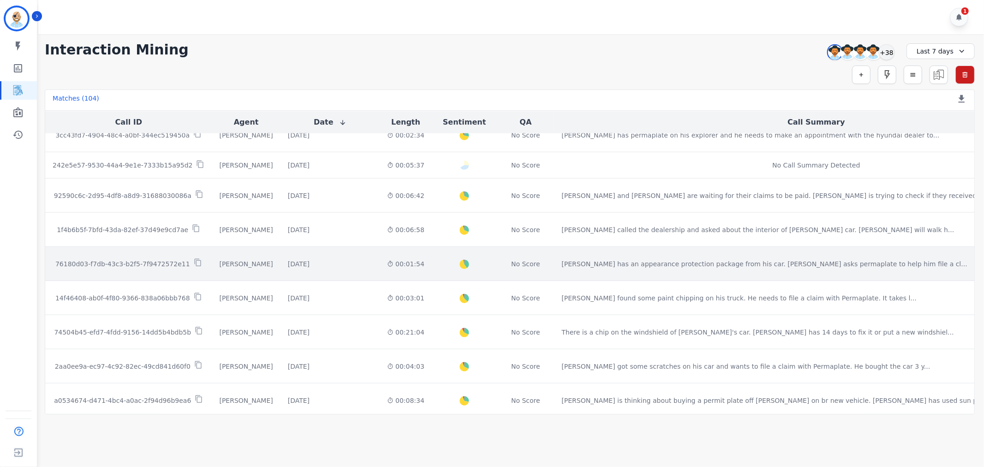
scroll to position [946, 0]
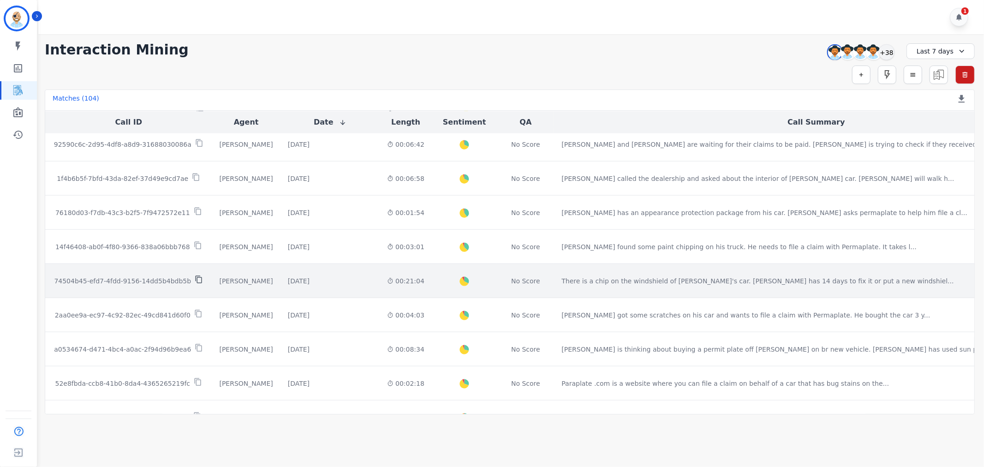
click at [197, 282] on icon at bounding box center [199, 279] width 8 height 8
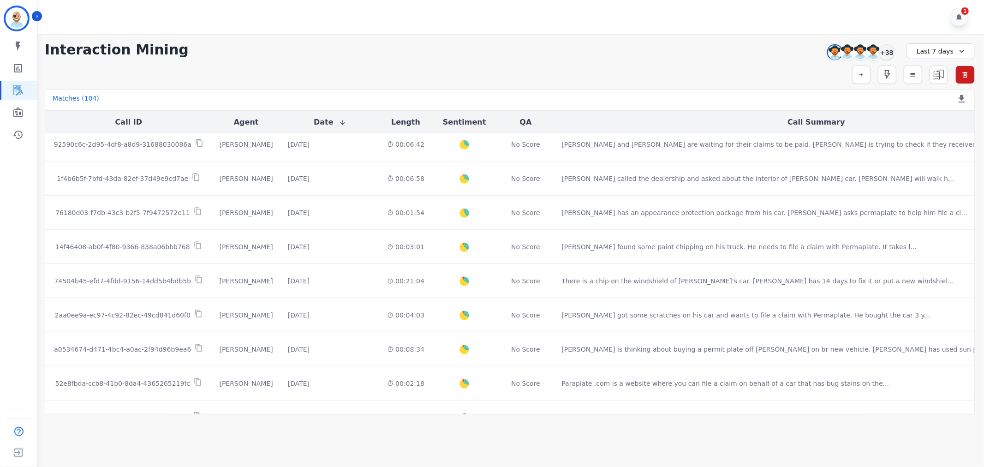
click at [386, 68] on div "Simple Search Metric Search Advanced Search Saved Rules Clear Filters" at bounding box center [510, 74] width 930 height 18
click at [411, 31] on div "1" at bounding box center [512, 17] width 948 height 34
drag, startPoint x: 889, startPoint y: 51, endPoint x: 876, endPoint y: 37, distance: 19.0
click at [855, 28] on div "1" at bounding box center [512, 17] width 948 height 34
click at [886, 49] on div "+38" at bounding box center [887, 52] width 16 height 16
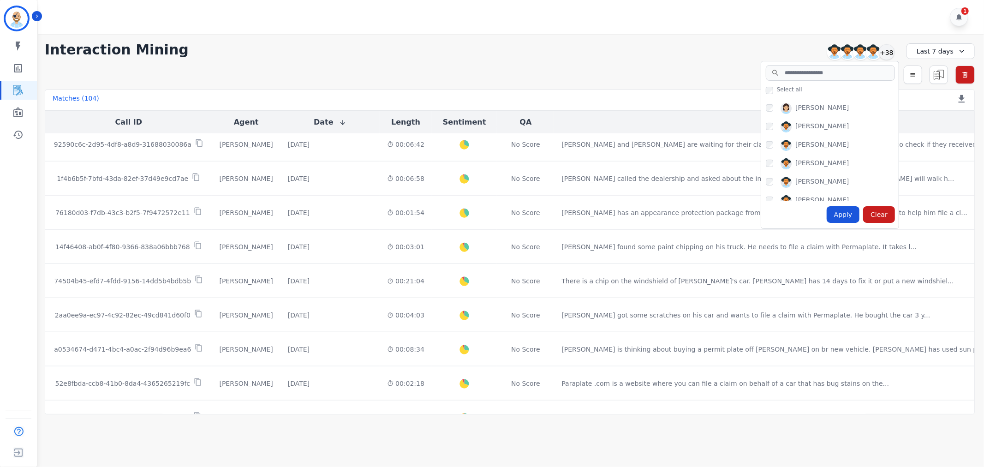
scroll to position [260, 0]
click at [840, 215] on div "Apply" at bounding box center [842, 214] width 33 height 17
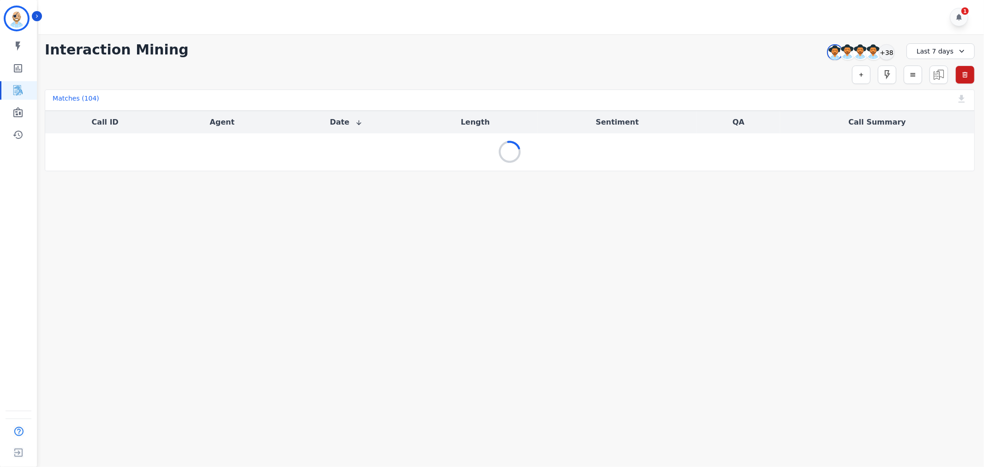
scroll to position [0, 0]
click at [533, 32] on div "1" at bounding box center [512, 17] width 948 height 34
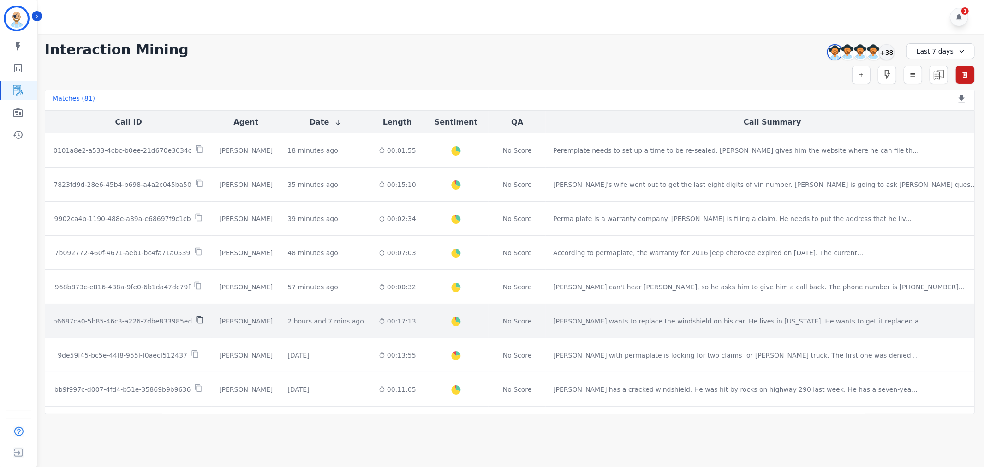
click at [197, 320] on icon at bounding box center [200, 319] width 8 height 8
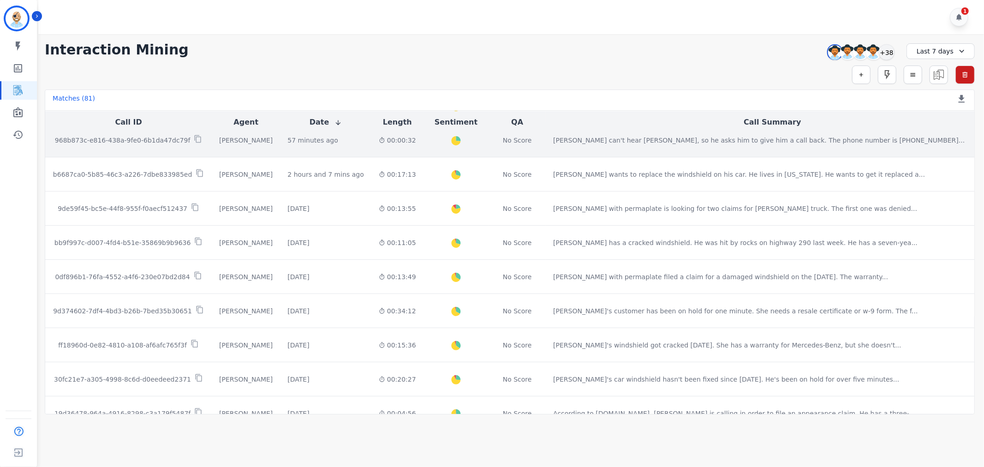
scroll to position [154, 0]
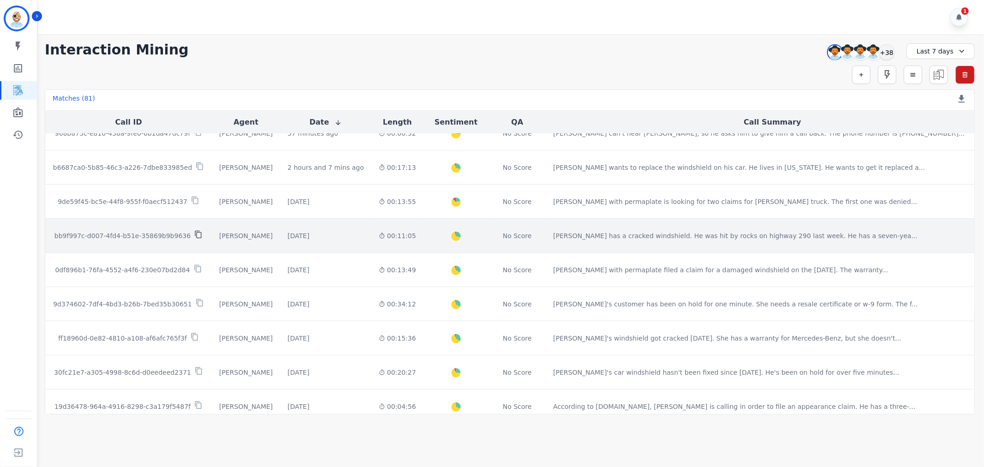
click at [200, 234] on icon at bounding box center [198, 234] width 8 height 8
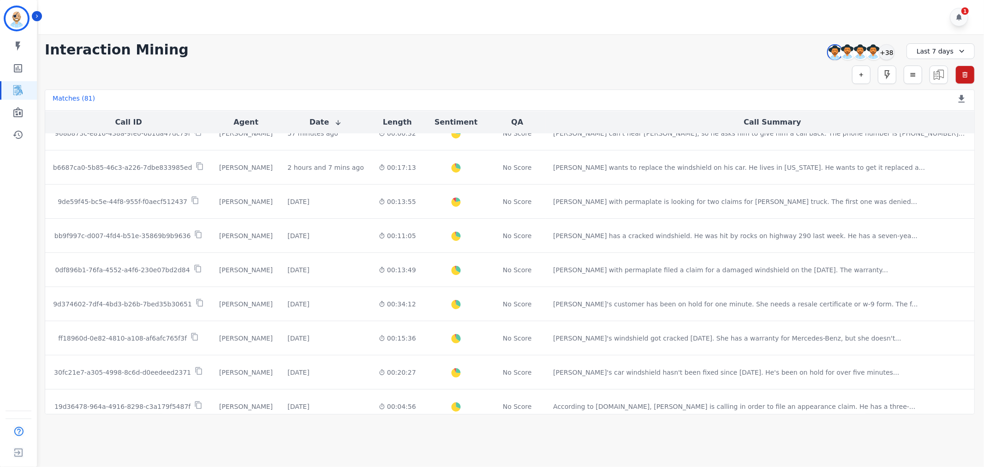
click at [432, 24] on div "1" at bounding box center [512, 17] width 948 height 34
click at [891, 50] on div "+38" at bounding box center [887, 52] width 16 height 16
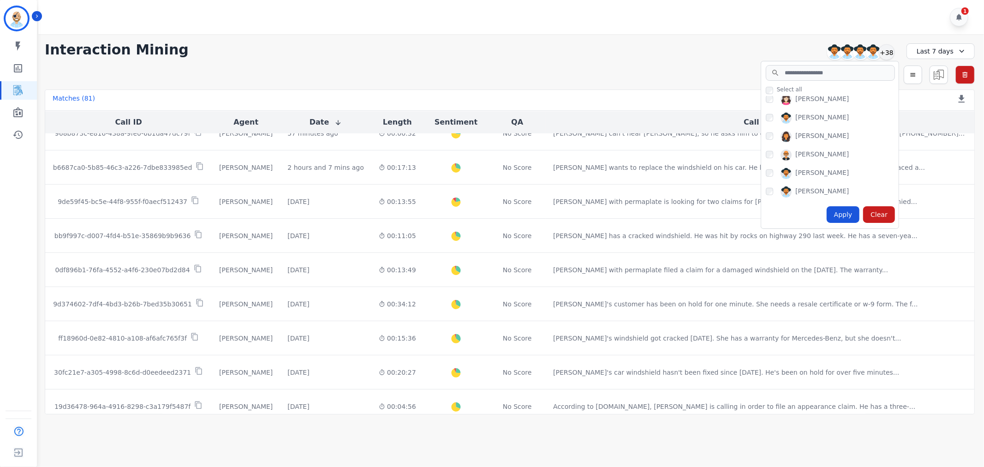
scroll to position [666, 0]
click at [850, 217] on div "Apply" at bounding box center [842, 214] width 33 height 17
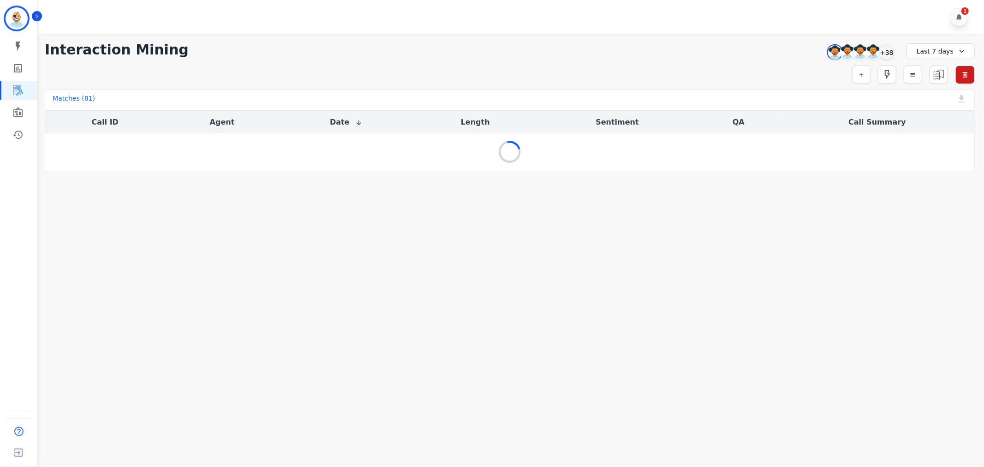
click at [607, 45] on div "**********" at bounding box center [510, 50] width 930 height 17
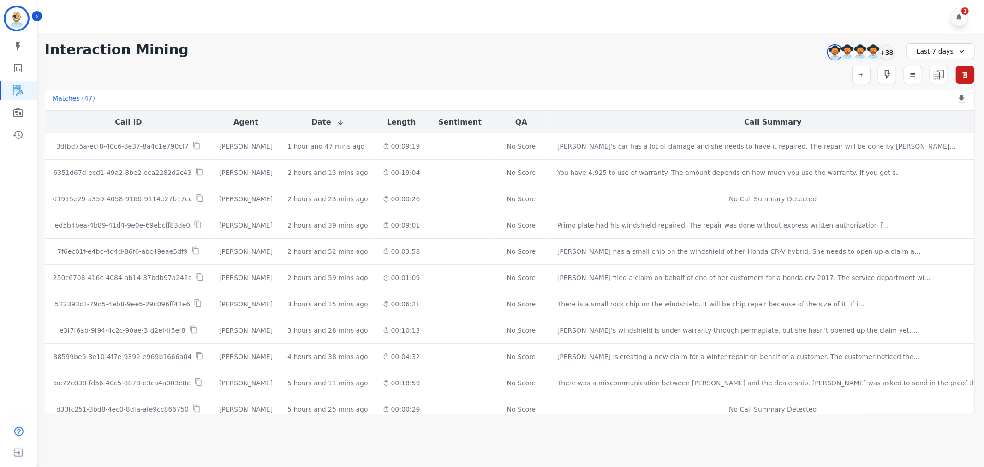
click at [381, 58] on div "**********" at bounding box center [510, 224] width 948 height 380
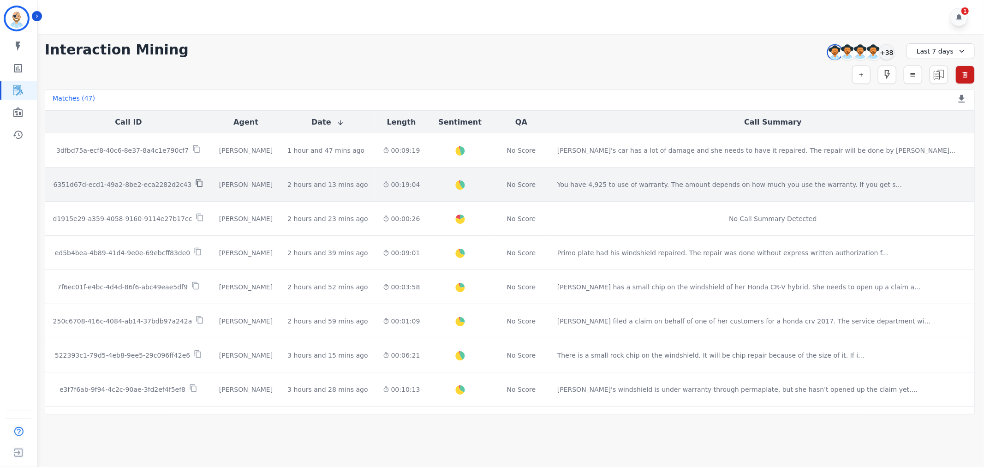
click at [196, 182] on icon at bounding box center [199, 183] width 8 height 8
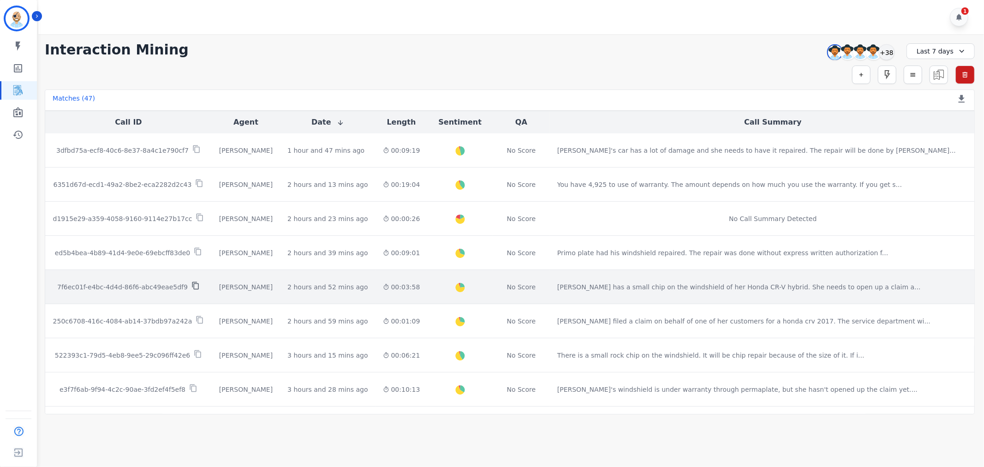
click at [192, 284] on icon at bounding box center [195, 286] width 6 height 8
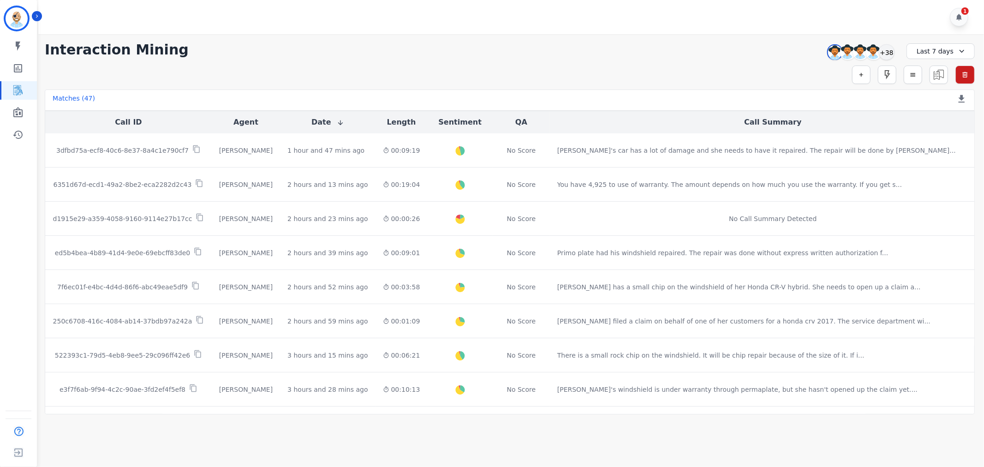
click at [346, 60] on div "**********" at bounding box center [510, 224] width 948 height 380
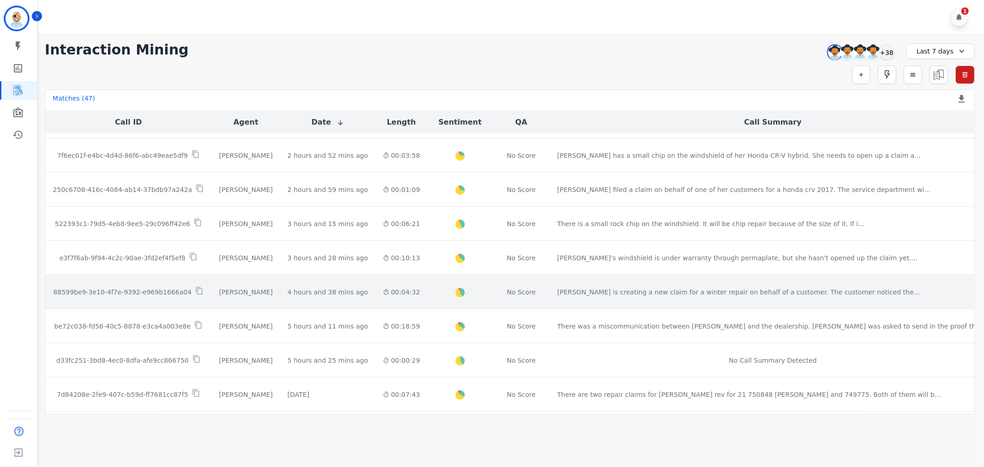
scroll to position [154, 0]
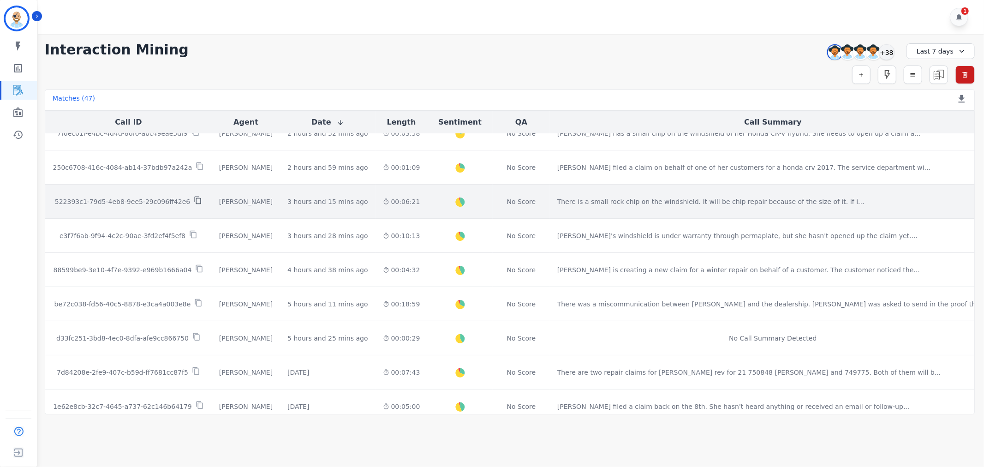
click at [196, 199] on icon at bounding box center [198, 200] width 8 height 8
